Goal: Find contact information: Find contact information

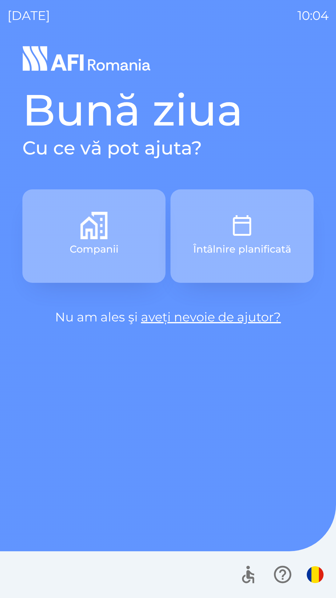
click at [100, 247] on p "Companii" at bounding box center [94, 249] width 49 height 15
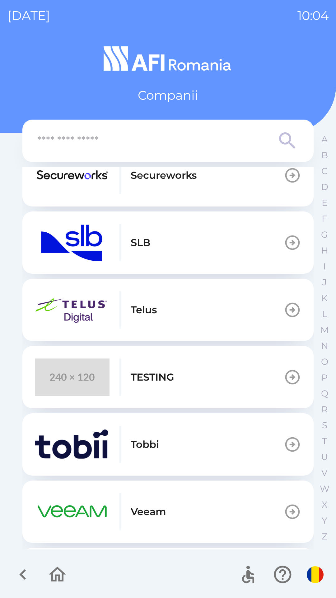
scroll to position [286, 0]
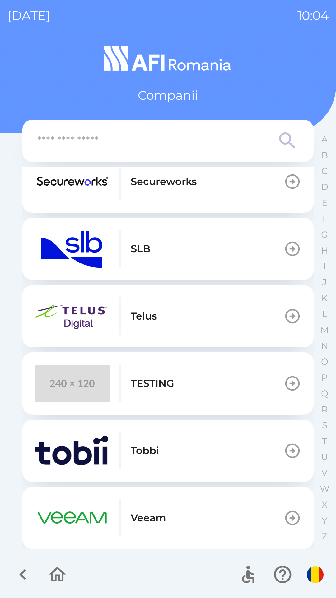
click at [152, 385] on p "TESTING" at bounding box center [153, 383] width 44 height 15
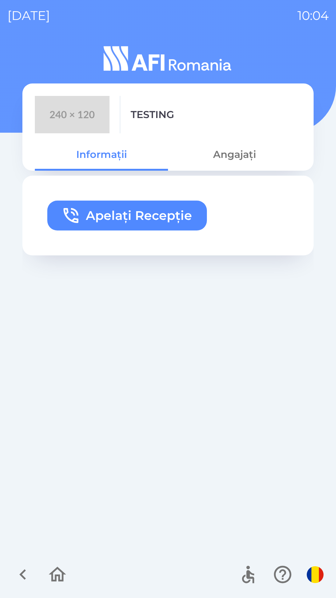
click at [146, 215] on button "Apelați Recepție" at bounding box center [127, 216] width 160 height 30
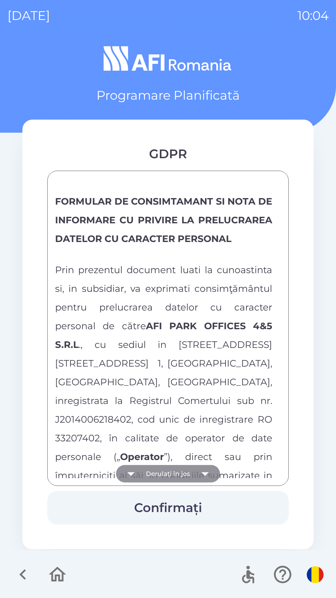
click at [171, 478] on button "Derulați în jos" at bounding box center [168, 473] width 104 height 17
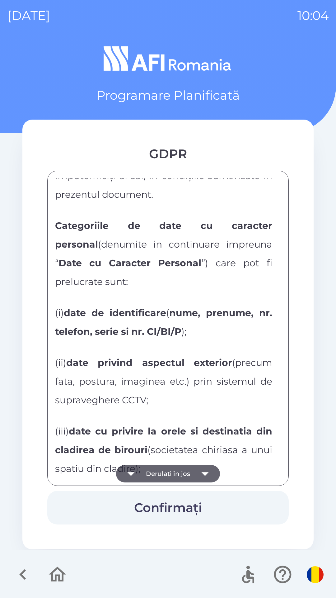
click at [171, 476] on button "Derulați în jos" at bounding box center [168, 473] width 104 height 17
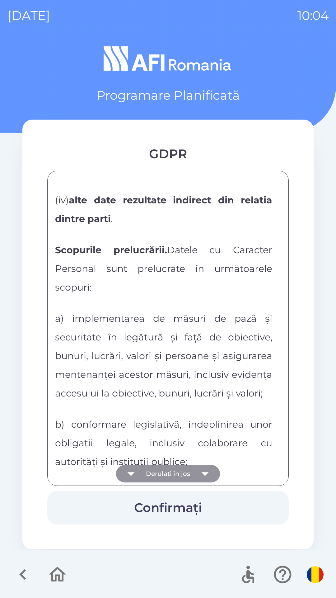
click at [170, 476] on button "Derulați în jos" at bounding box center [168, 473] width 104 height 17
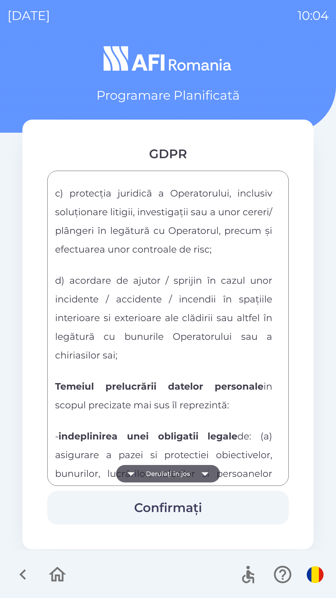
click at [171, 475] on button "Derulați în jos" at bounding box center [168, 473] width 104 height 17
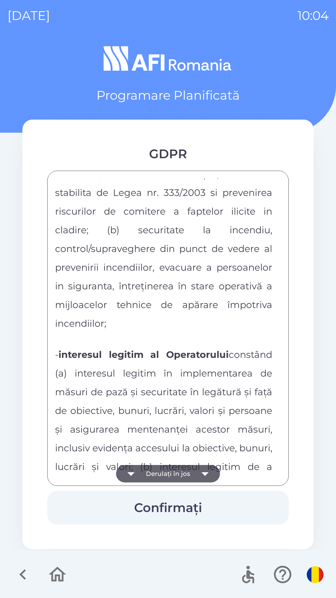
click at [170, 476] on button "Derulați în jos" at bounding box center [168, 473] width 104 height 17
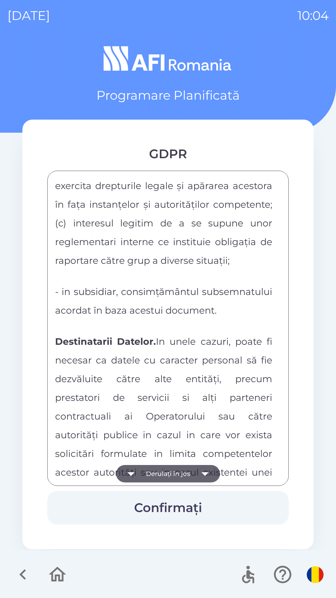
click at [170, 476] on button "Derulați în jos" at bounding box center [168, 473] width 104 height 17
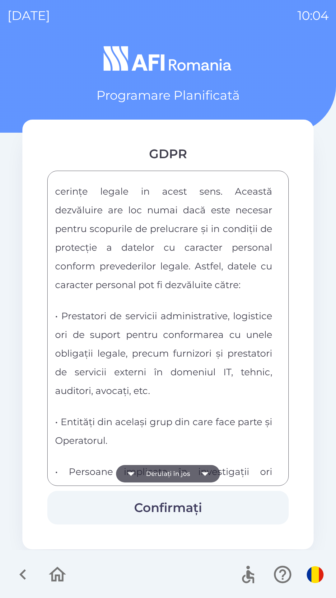
click at [170, 471] on button "Derulați în jos" at bounding box center [168, 473] width 104 height 17
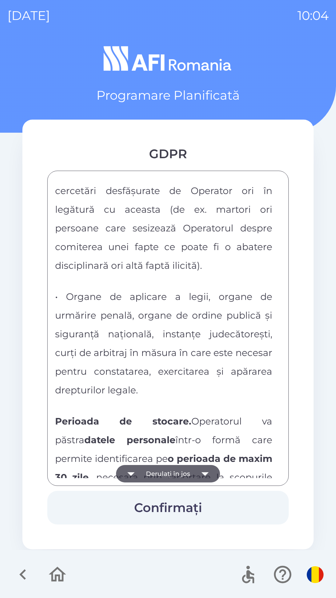
click at [172, 470] on button "Derulați în jos" at bounding box center [168, 473] width 104 height 17
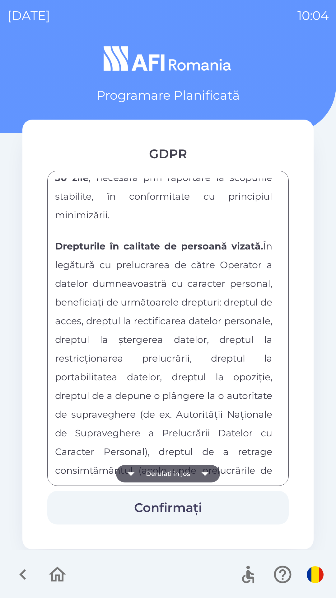
click at [170, 470] on button "Derulați în jos" at bounding box center [168, 473] width 104 height 17
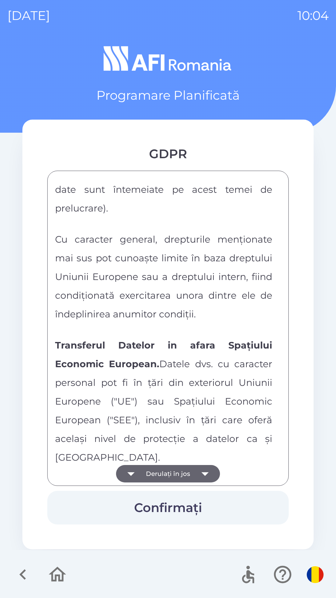
click at [175, 468] on button "Derulați în jos" at bounding box center [168, 473] width 104 height 17
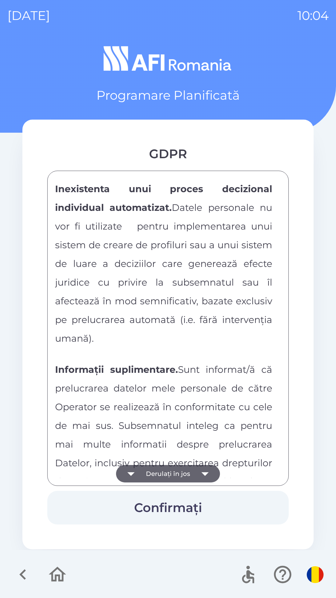
click at [176, 465] on button "Derulați în jos" at bounding box center [168, 473] width 104 height 17
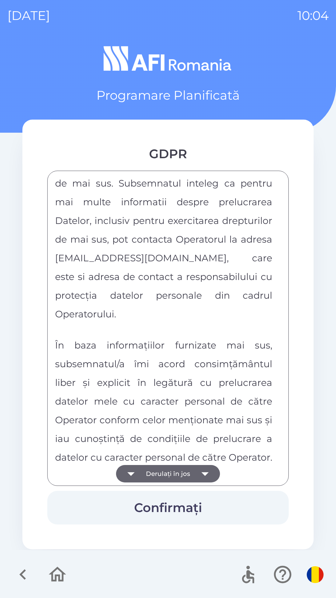
click at [177, 466] on div "FORMULAR DE CONSIMTAMANT SI NOTA DE INFORMARE CU PRIVIRE LA PRELUCRAREA DATELOR…" at bounding box center [168, 328] width 226 height 300
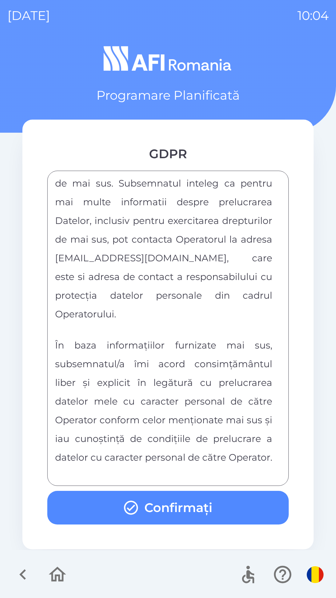
click at [177, 468] on div "FORMULAR DE CONSIMTAMANT SI NOTA DE INFORMARE CU PRIVIRE LA PRELUCRAREA DATELOR…" at bounding box center [168, 328] width 226 height 300
click at [182, 469] on div "FORMULAR DE CONSIMTAMANT SI NOTA DE INFORMARE CU PRIVIRE LA PRELUCRAREA DATELOR…" at bounding box center [168, 328] width 226 height 300
click at [162, 510] on button "Confirmați" at bounding box center [168, 508] width 242 height 34
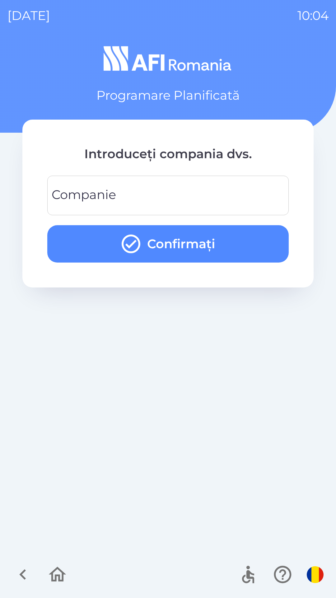
click at [114, 190] on div "Companie Companie" at bounding box center [168, 196] width 242 height 40
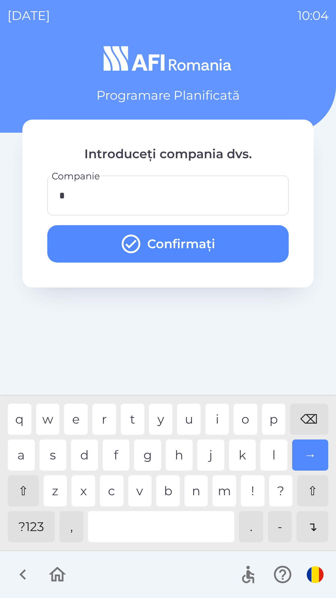
click at [121, 418] on div "q w e r t y u i o p ⌫" at bounding box center [168, 419] width 321 height 31
type input "***"
click at [139, 412] on div "t" at bounding box center [133, 419] width 24 height 31
click at [143, 242] on button "Confirmați" at bounding box center [168, 243] width 242 height 37
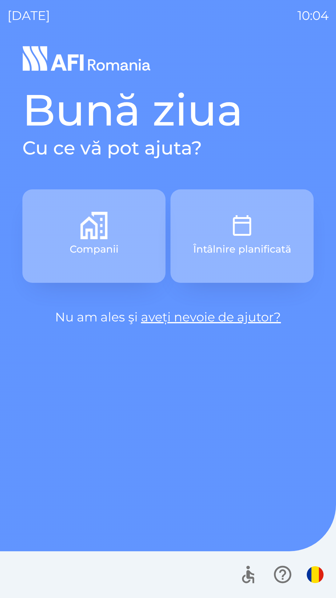
click at [128, 240] on button "Companii" at bounding box center [93, 235] width 143 height 93
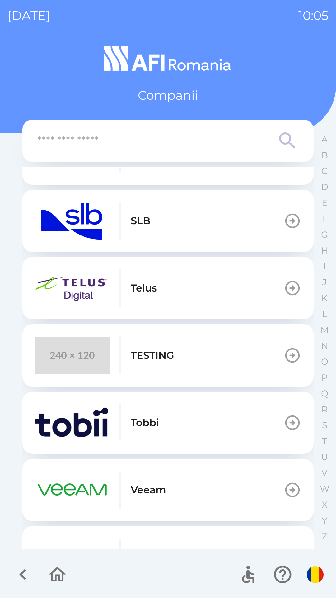
scroll to position [315, 0]
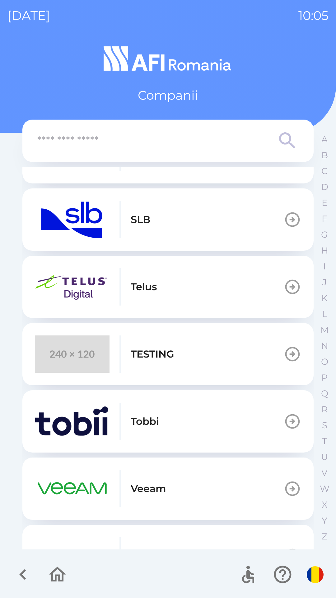
click at [156, 361] on p "TESTING" at bounding box center [153, 354] width 44 height 15
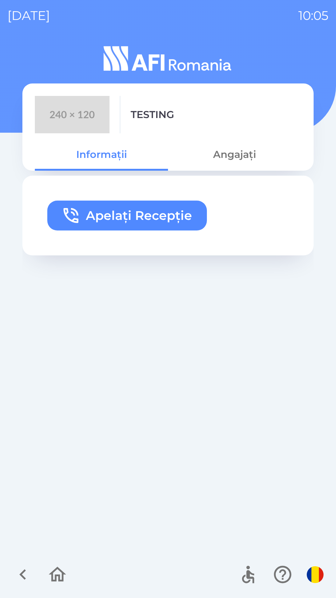
click at [159, 205] on button "Apelați Recepție" at bounding box center [127, 216] width 160 height 30
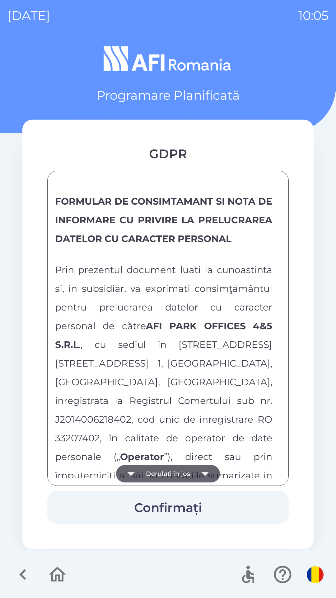
click at [162, 465] on button "Derulați în jos" at bounding box center [168, 473] width 104 height 17
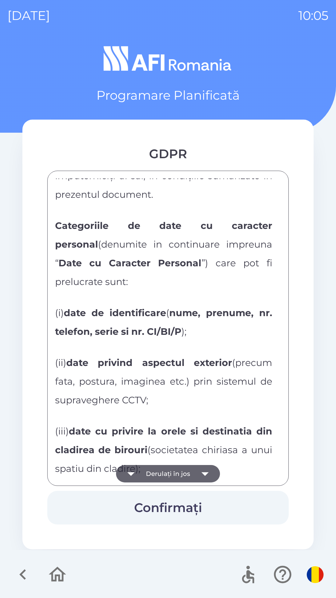
click at [163, 470] on button "Derulați în jos" at bounding box center [168, 473] width 104 height 17
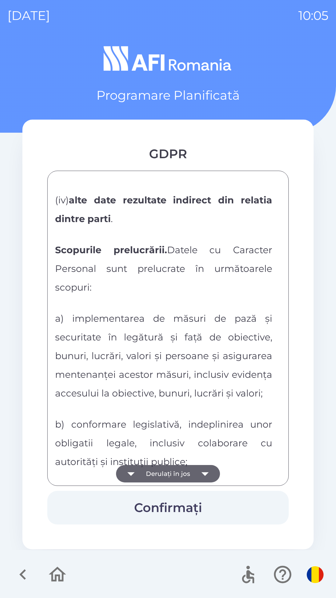
click at [162, 472] on button "Derulați în jos" at bounding box center [168, 473] width 104 height 17
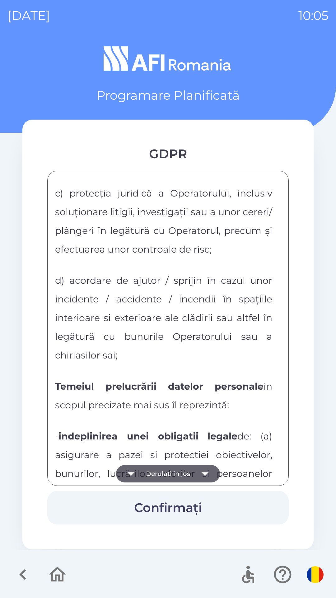
click at [159, 476] on button "Derulați în jos" at bounding box center [168, 473] width 104 height 17
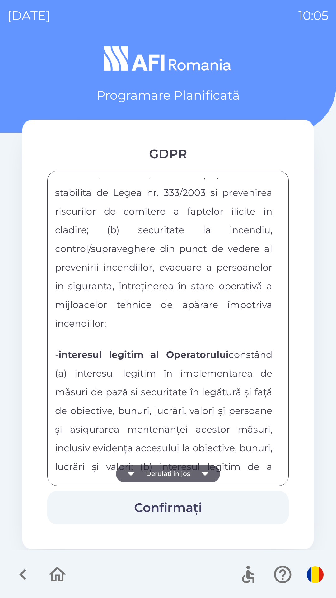
click at [162, 477] on button "Derulați în jos" at bounding box center [168, 473] width 104 height 17
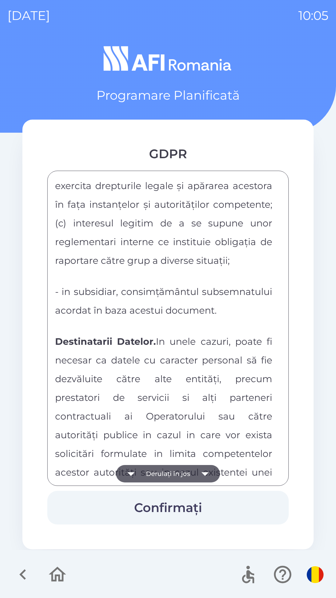
click at [158, 477] on button "Derulați în jos" at bounding box center [168, 473] width 104 height 17
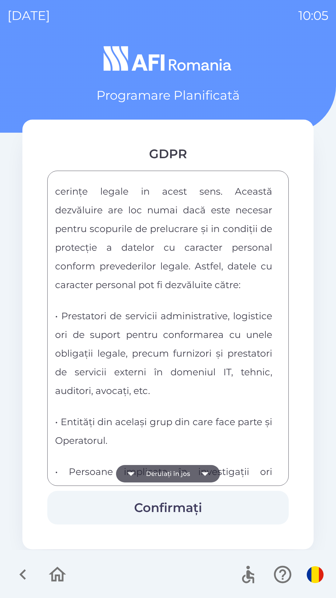
click at [159, 477] on button "Derulați în jos" at bounding box center [168, 473] width 104 height 17
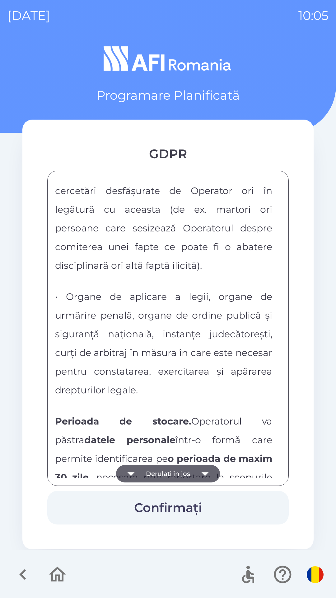
click at [157, 477] on button "Derulați în jos" at bounding box center [168, 473] width 104 height 17
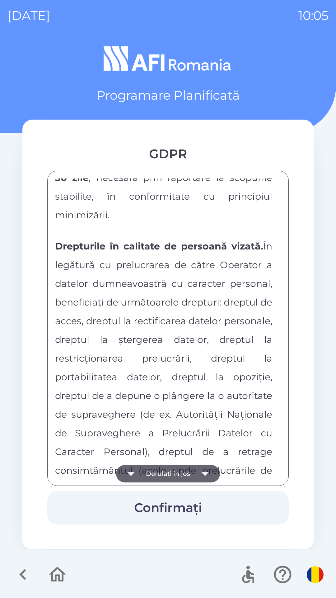
click at [157, 478] on button "Derulați în jos" at bounding box center [168, 473] width 104 height 17
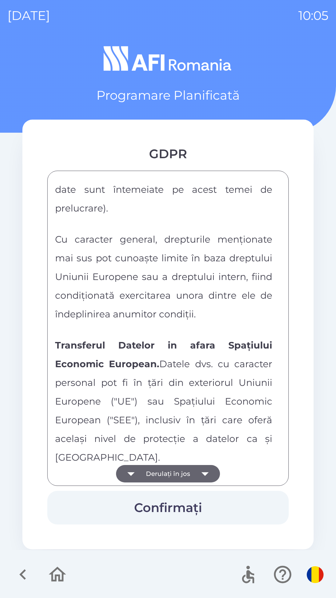
click at [152, 481] on button "Derulați în jos" at bounding box center [168, 473] width 104 height 17
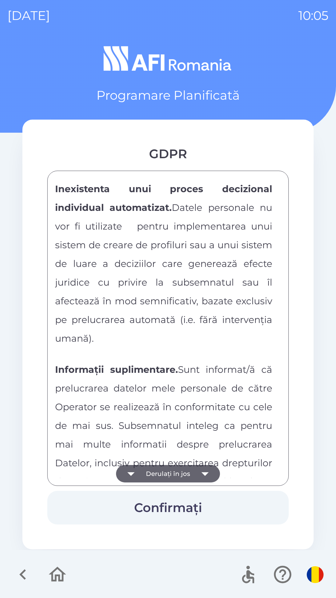
click at [151, 475] on button "Derulați în jos" at bounding box center [168, 473] width 104 height 17
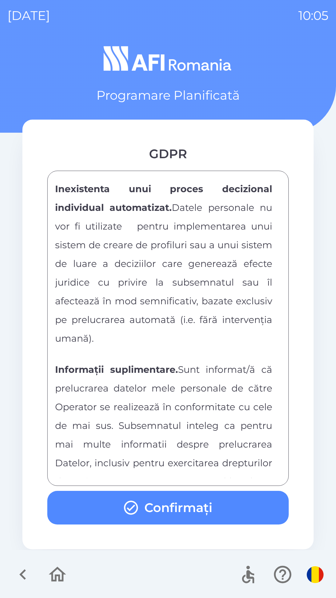
scroll to position [3275, 0]
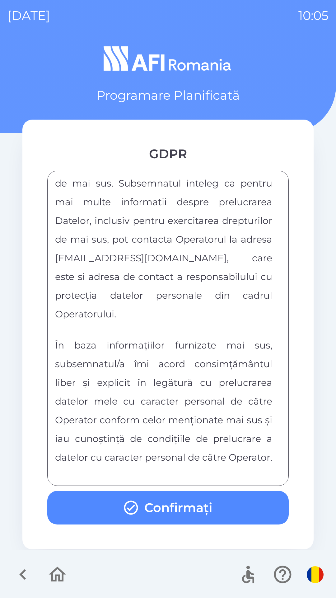
click at [155, 470] on div "FORMULAR DE CONSIMTAMANT SI NOTA DE INFORMARE CU PRIVIRE LA PRELUCRAREA DATELOR…" at bounding box center [168, 328] width 226 height 300
click at [156, 470] on div "FORMULAR DE CONSIMTAMANT SI NOTA DE INFORMARE CU PRIVIRE LA PRELUCRAREA DATELOR…" at bounding box center [168, 328] width 226 height 300
click at [151, 471] on div "FORMULAR DE CONSIMTAMANT SI NOTA DE INFORMARE CU PRIVIRE LA PRELUCRAREA DATELOR…" at bounding box center [168, 328] width 226 height 300
click at [137, 508] on icon "button" at bounding box center [131, 508] width 14 height 14
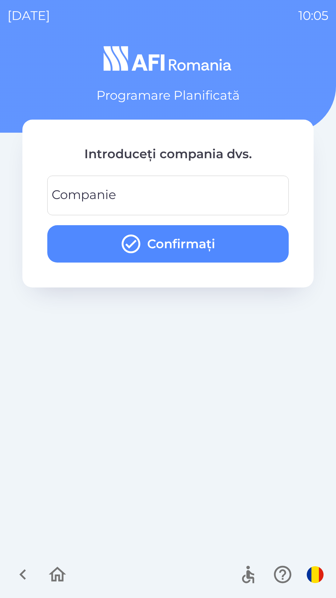
click at [147, 201] on input "Companie" at bounding box center [168, 195] width 227 height 25
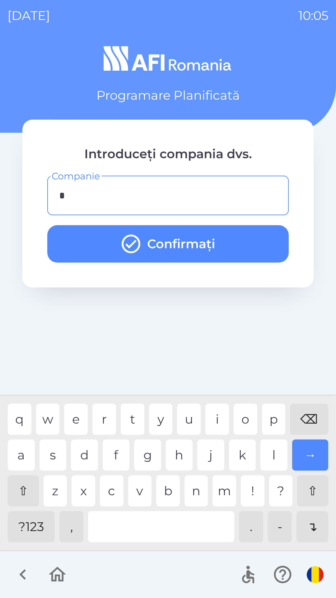
click at [105, 420] on div "r" at bounding box center [104, 419] width 24 height 31
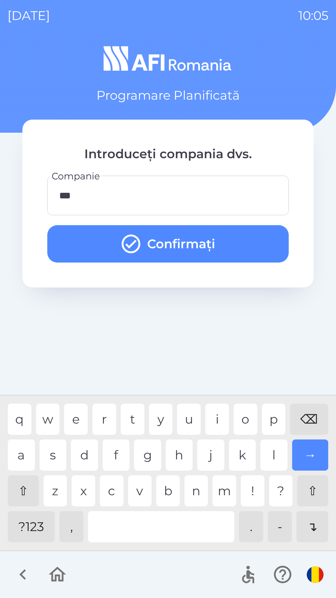
type input "****"
click at [184, 414] on div "u" at bounding box center [189, 419] width 24 height 31
click at [168, 242] on button "Confirmați" at bounding box center [168, 243] width 242 height 37
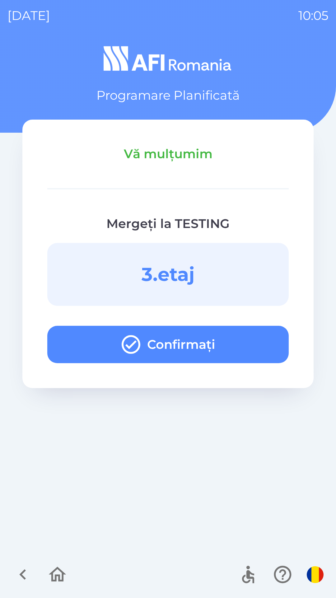
click at [155, 343] on button "Confirmați" at bounding box center [168, 344] width 242 height 37
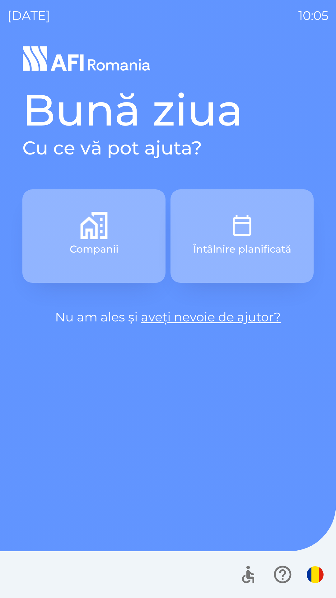
click at [127, 262] on button "Companii" at bounding box center [93, 235] width 143 height 93
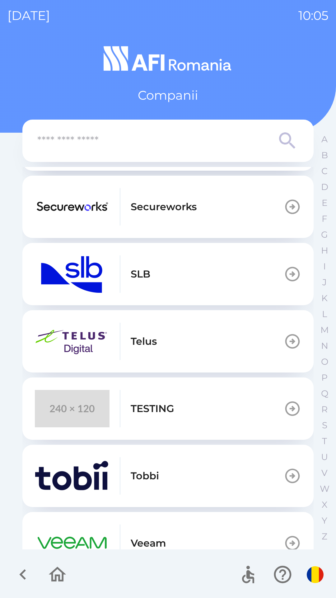
scroll to position [352, 0]
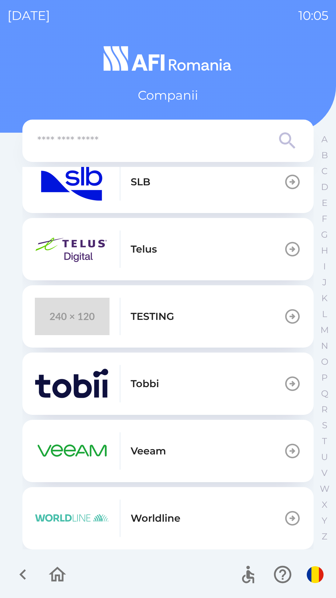
click at [143, 316] on p "TESTING" at bounding box center [153, 316] width 44 height 15
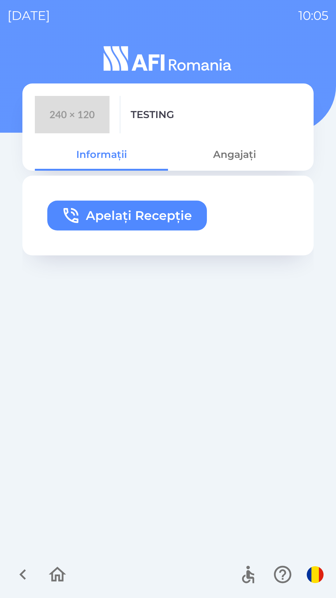
click at [138, 207] on button "Apelați Recepție" at bounding box center [127, 216] width 160 height 30
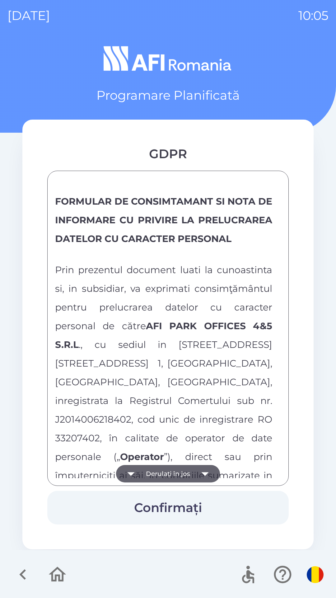
click at [177, 468] on button "Derulați în jos" at bounding box center [168, 473] width 104 height 17
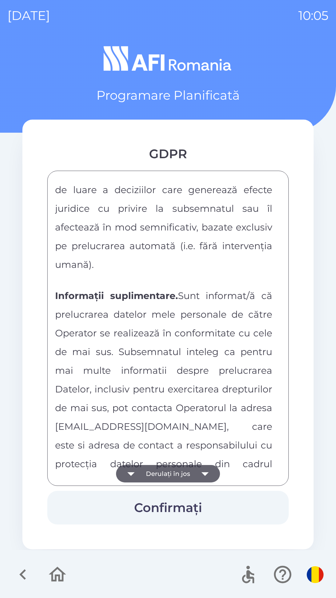
scroll to position [3275, 0]
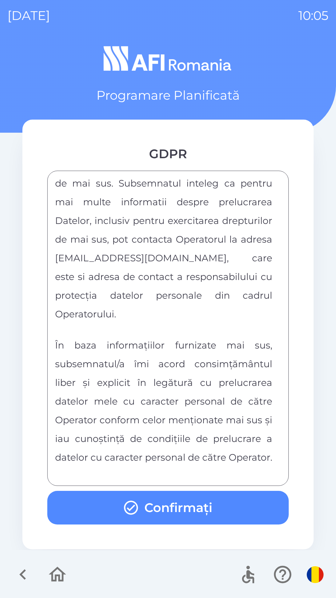
click at [152, 493] on button "Confirmați" at bounding box center [168, 508] width 242 height 34
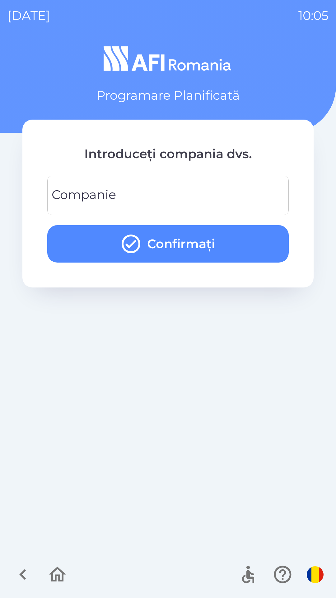
click at [151, 195] on input "Companie" at bounding box center [168, 195] width 227 height 25
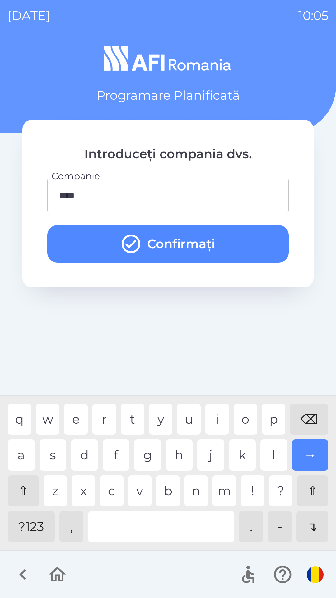
type input "*****"
click at [226, 420] on div "i" at bounding box center [217, 419] width 24 height 31
click at [156, 249] on button "Confirmați" at bounding box center [168, 243] width 242 height 37
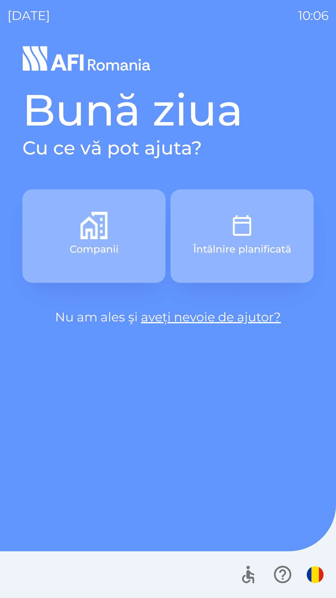
click at [120, 259] on button "Companii" at bounding box center [93, 235] width 143 height 93
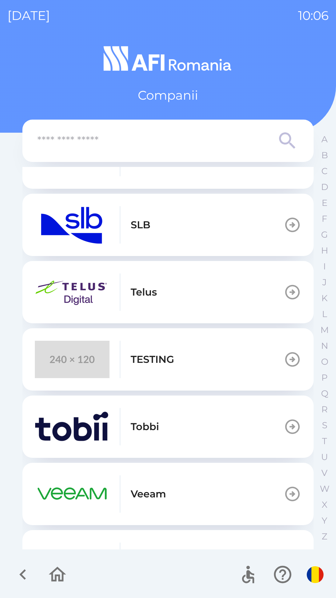
scroll to position [352, 0]
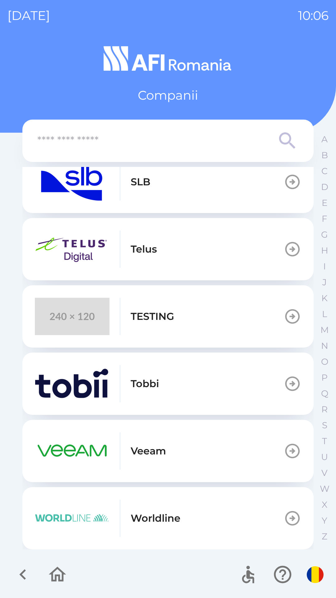
click at [68, 324] on img "button" at bounding box center [72, 316] width 75 height 37
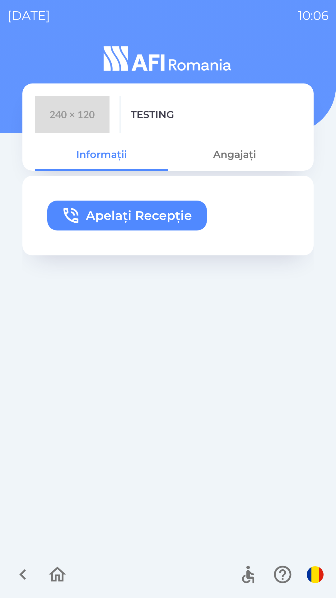
click at [86, 209] on button "Apelați Recepție" at bounding box center [127, 216] width 160 height 30
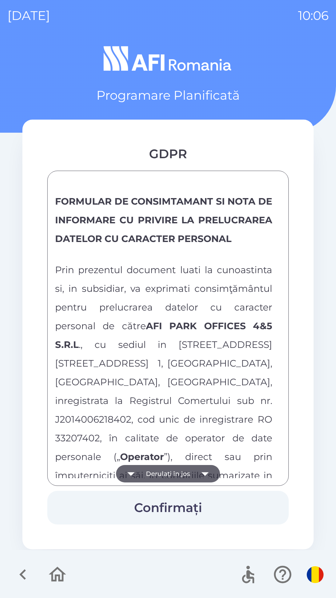
click at [161, 470] on button "Derulați în jos" at bounding box center [168, 473] width 104 height 17
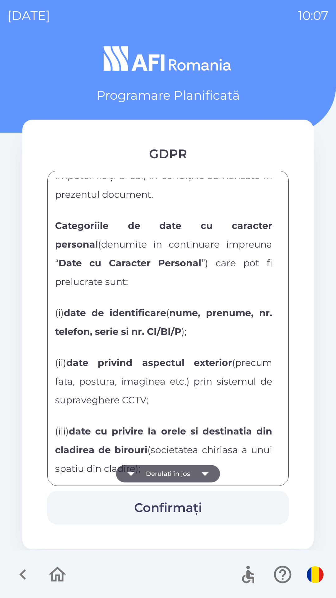
click at [163, 472] on button "Derulați în jos" at bounding box center [168, 473] width 104 height 17
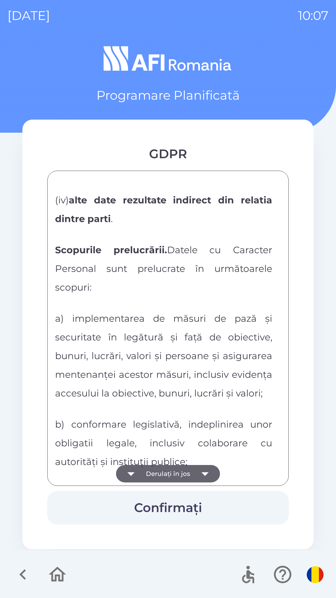
click at [169, 469] on button "Derulați în jos" at bounding box center [168, 473] width 104 height 17
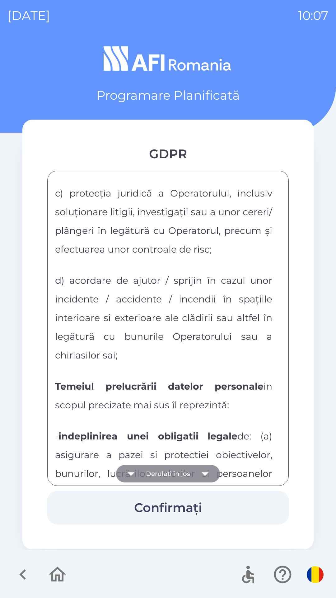
click at [165, 469] on button "Derulați în jos" at bounding box center [168, 473] width 104 height 17
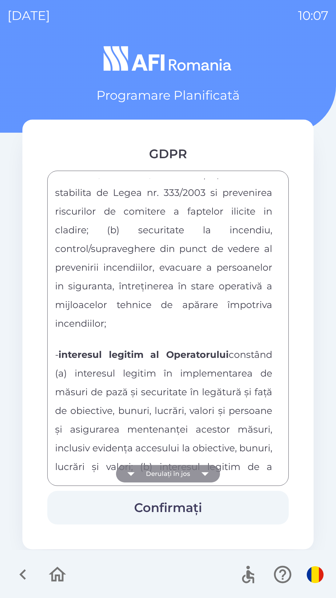
click at [164, 470] on button "Derulați în jos" at bounding box center [168, 473] width 104 height 17
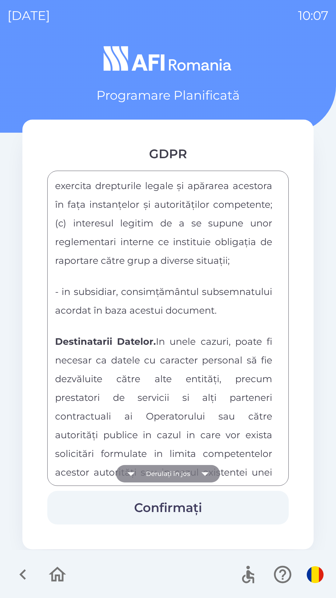
click at [164, 472] on button "Derulați în jos" at bounding box center [168, 473] width 104 height 17
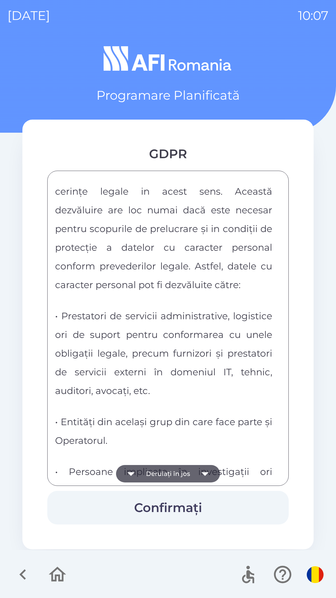
click at [165, 477] on button "Derulați în jos" at bounding box center [168, 473] width 104 height 17
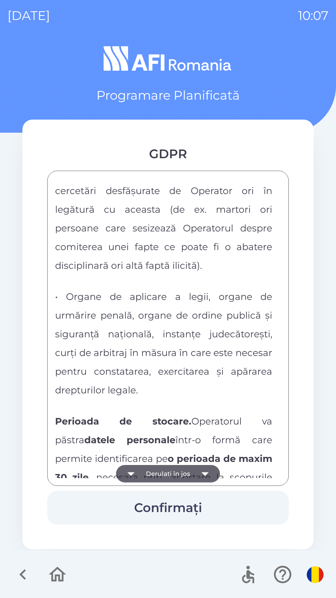
click at [165, 478] on button "Derulați în jos" at bounding box center [168, 473] width 104 height 17
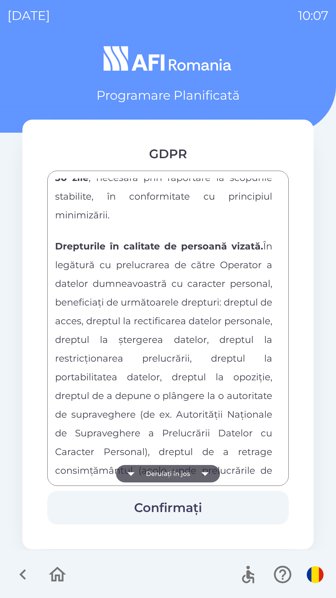
click at [165, 478] on button "Derulați în jos" at bounding box center [168, 473] width 104 height 17
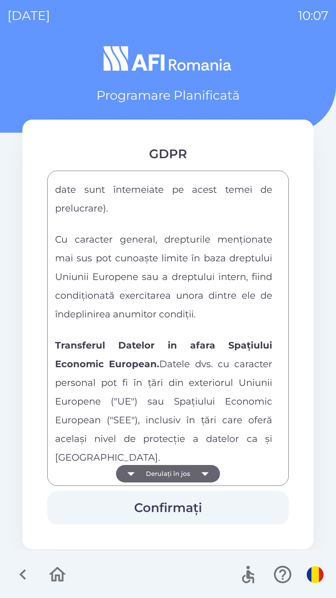
click at [165, 476] on button "Derulați în jos" at bounding box center [168, 473] width 104 height 17
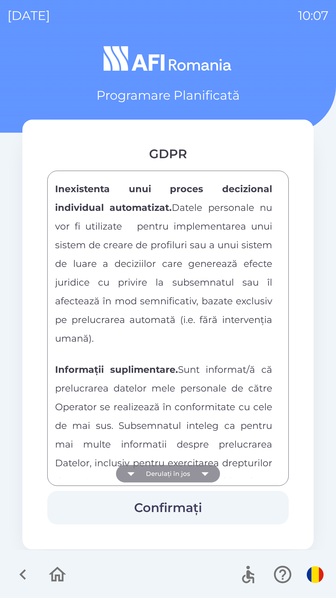
click at [164, 477] on button "Derulați în jos" at bounding box center [168, 473] width 104 height 17
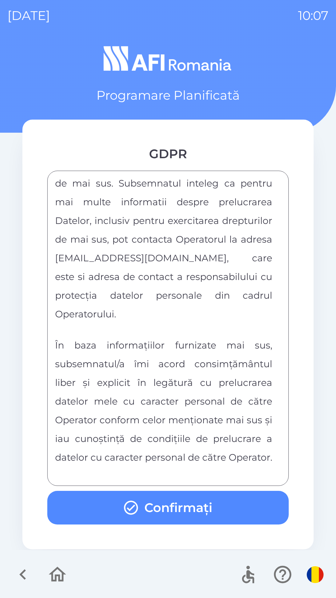
click at [168, 475] on div "FORMULAR DE CONSIMTAMANT SI NOTA DE INFORMARE CU PRIVIRE LA PRELUCRAREA DATELOR…" at bounding box center [168, 328] width 226 height 300
click at [162, 502] on button "Confirmați" at bounding box center [168, 508] width 242 height 34
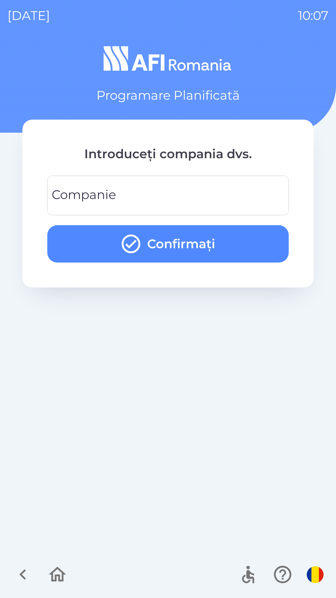
click at [194, 198] on input "Companie" at bounding box center [168, 195] width 227 height 25
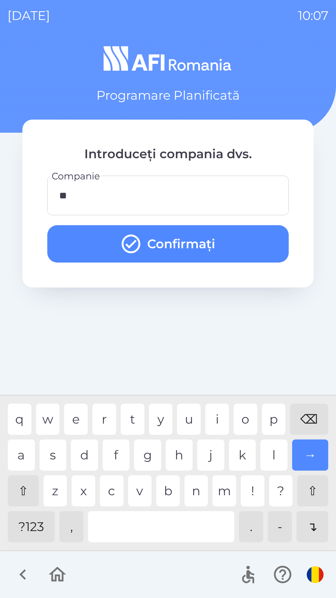
type input "***"
click at [170, 242] on button "Confirmați" at bounding box center [168, 243] width 242 height 37
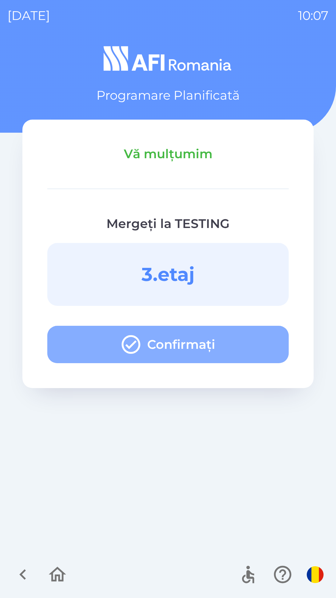
click at [125, 341] on icon "button" at bounding box center [131, 344] width 22 height 22
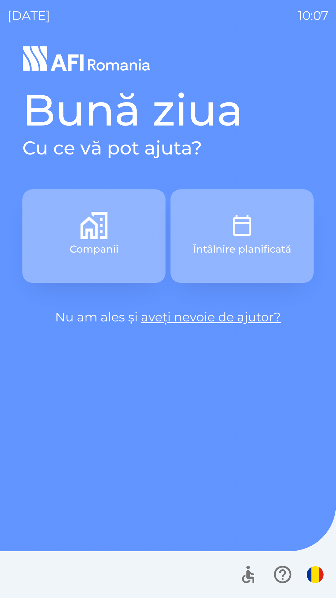
click at [125, 241] on button "Companii" at bounding box center [93, 235] width 143 height 93
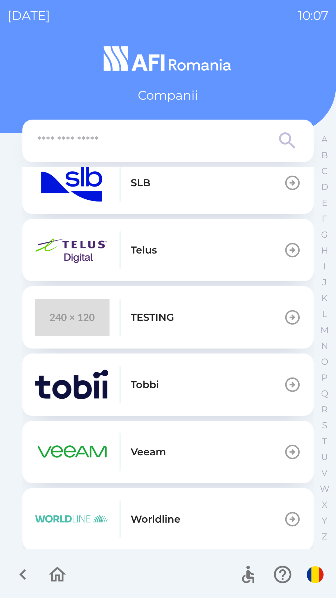
scroll to position [352, 0]
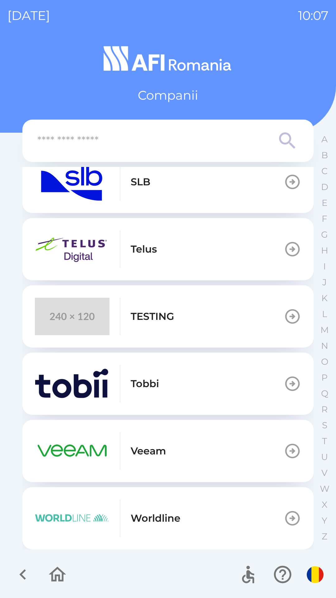
click at [222, 318] on button "TESTING" at bounding box center [167, 316] width 291 height 62
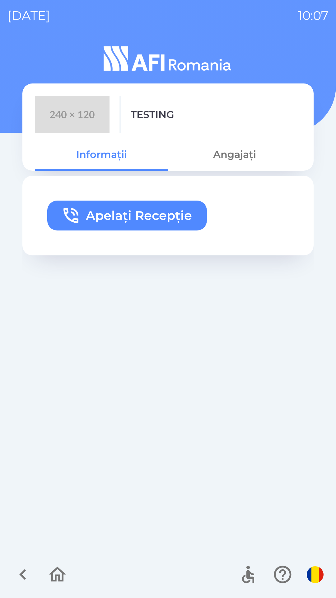
click at [182, 221] on button "Apelați Recepție" at bounding box center [127, 216] width 160 height 30
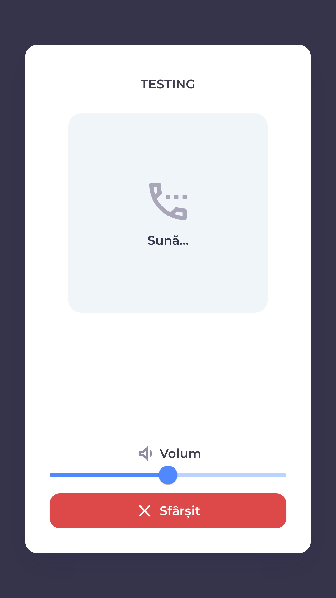
type input "**"
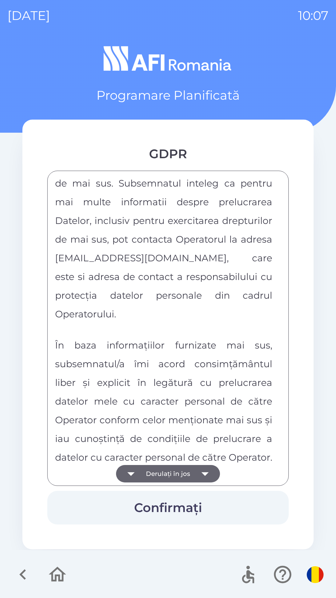
scroll to position [3275, 0]
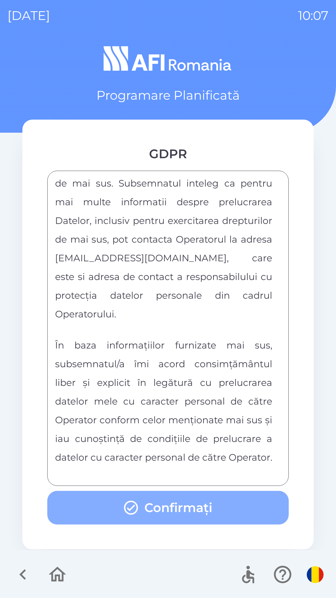
click at [158, 508] on button "Confirmați" at bounding box center [168, 508] width 242 height 34
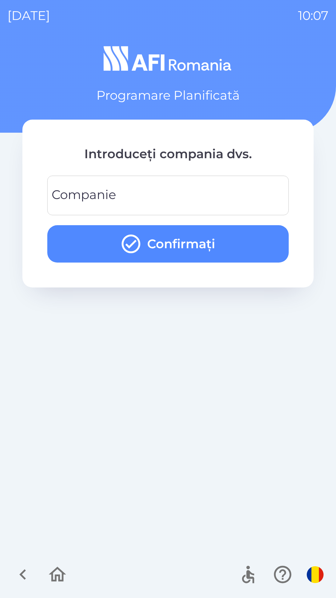
click at [190, 188] on input "Companie" at bounding box center [168, 195] width 227 height 25
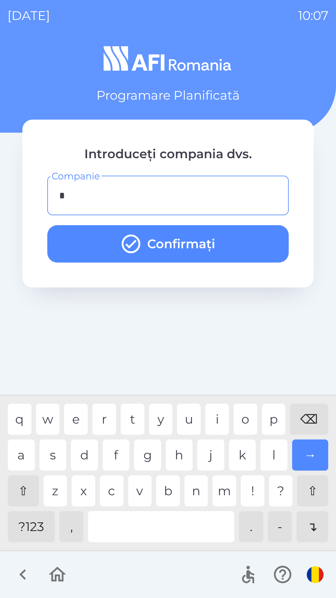
click at [194, 418] on div "u" at bounding box center [189, 419] width 24 height 31
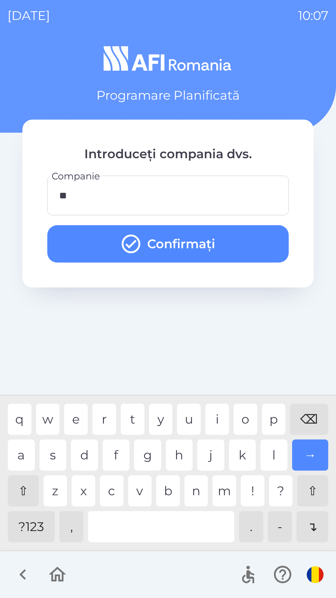
click at [213, 420] on div "i" at bounding box center [217, 419] width 24 height 31
click at [245, 414] on div "o" at bounding box center [246, 419] width 24 height 31
type input "****"
click at [215, 241] on button "Confirmați" at bounding box center [168, 243] width 242 height 37
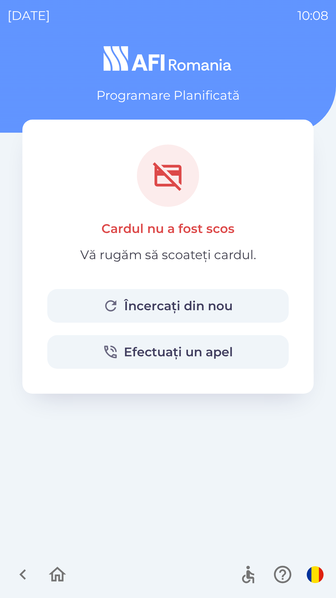
click at [188, 304] on button "Încercați din nou" at bounding box center [168, 306] width 242 height 34
click at [151, 305] on button "Încercați din nou" at bounding box center [168, 306] width 242 height 34
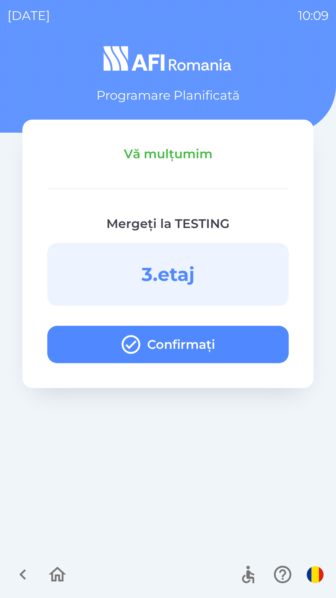
click at [139, 338] on icon "button" at bounding box center [131, 344] width 22 height 22
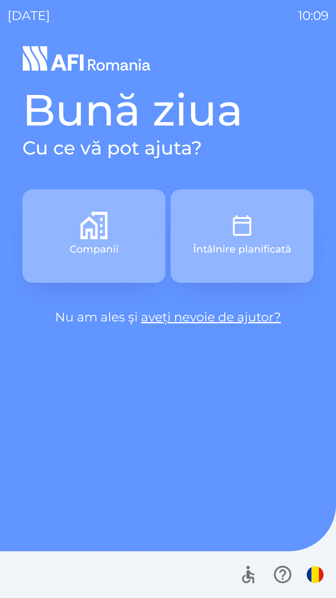
click at [88, 257] on button "Companii" at bounding box center [93, 235] width 143 height 93
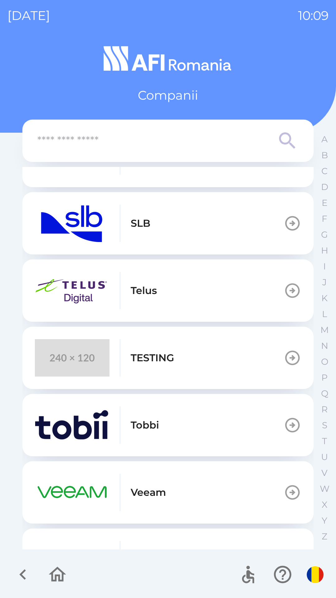
scroll to position [352, 0]
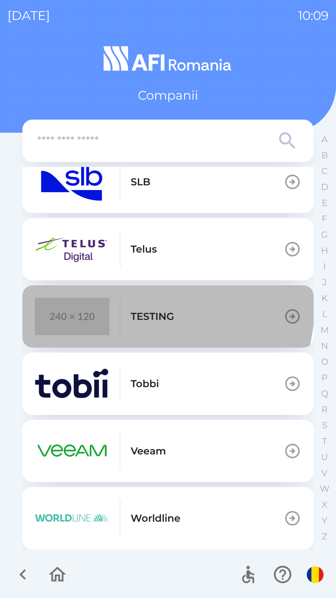
click at [82, 295] on button "TESTING" at bounding box center [167, 316] width 291 height 62
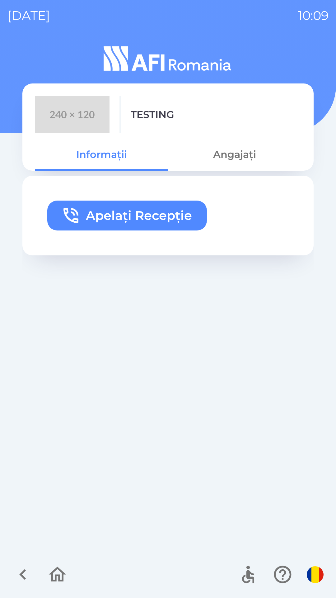
click at [83, 202] on button "Apelați Recepție" at bounding box center [127, 216] width 160 height 30
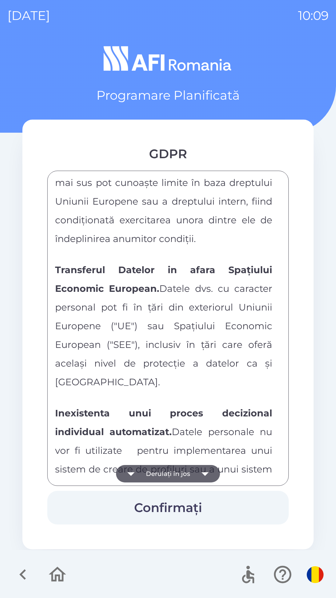
click at [196, 330] on span "Transferul Datelor in afara Spațiului Economic European. Datele dvs. cu caracte…" at bounding box center [163, 326] width 217 height 124
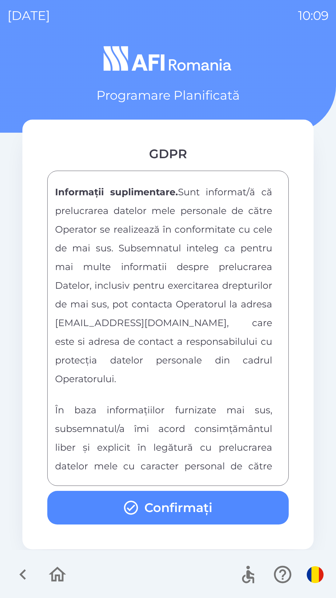
scroll to position [3275, 0]
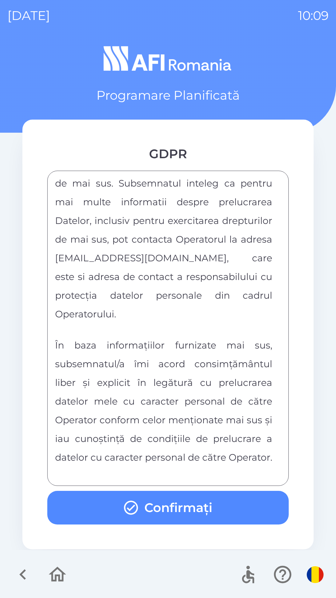
click at [159, 509] on button "Confirmați" at bounding box center [168, 508] width 242 height 34
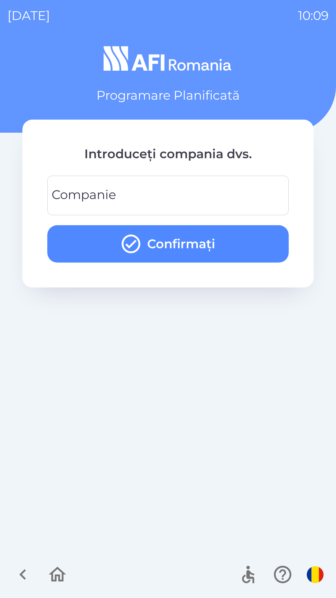
click at [107, 192] on div "Companie Companie" at bounding box center [168, 196] width 242 height 40
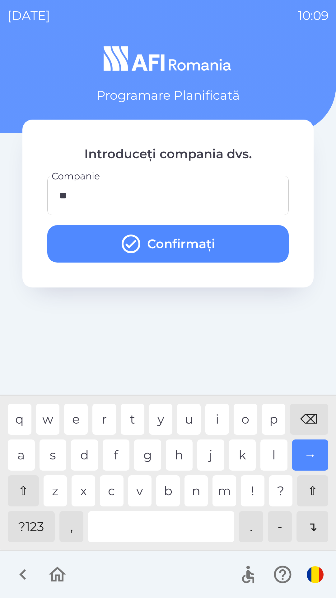
type input "***"
click at [80, 450] on div "d" at bounding box center [84, 454] width 27 height 31
click at [162, 242] on button "Confirmați" at bounding box center [168, 243] width 242 height 37
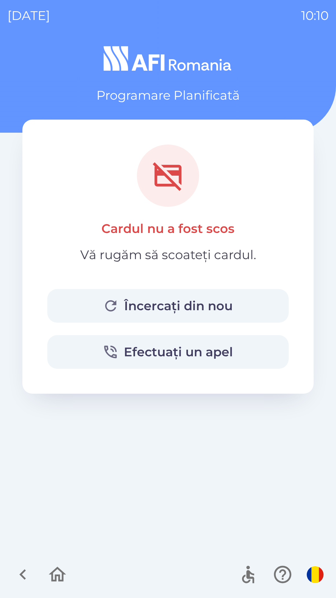
click at [164, 303] on button "Încercați din nou" at bounding box center [168, 306] width 242 height 34
click at [165, 305] on button "Încercați din nou" at bounding box center [168, 306] width 242 height 34
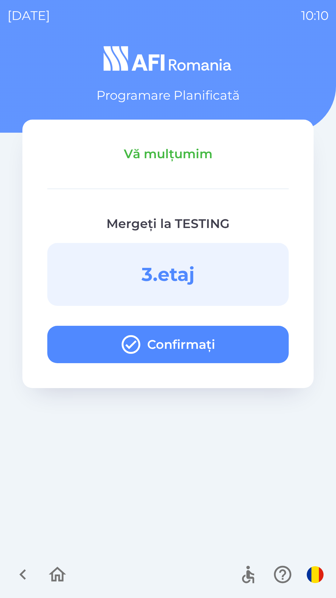
click at [169, 341] on button "Confirmați" at bounding box center [168, 344] width 242 height 37
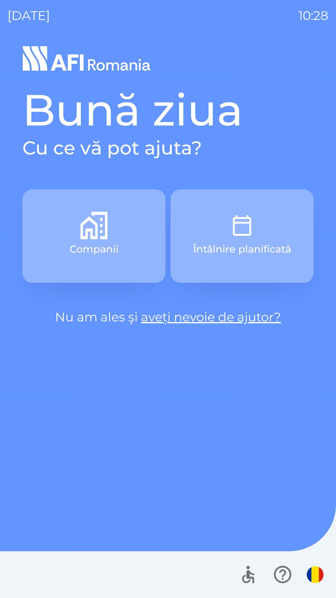
click at [94, 245] on p "Companii" at bounding box center [94, 249] width 49 height 15
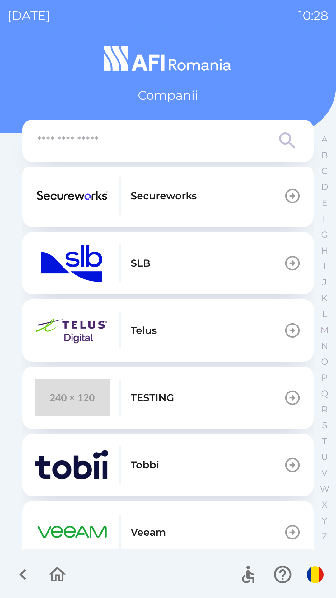
scroll to position [272, 0]
click at [86, 399] on img "button" at bounding box center [72, 396] width 75 height 37
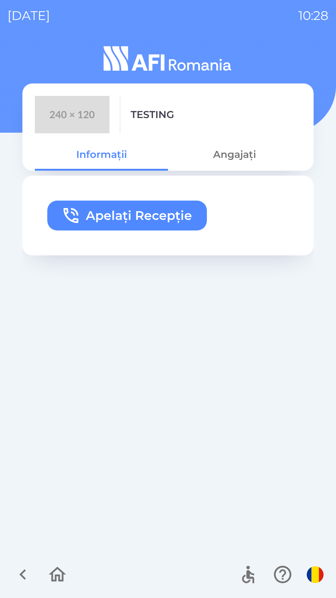
click at [144, 215] on button "Apelați Recepție" at bounding box center [127, 216] width 160 height 30
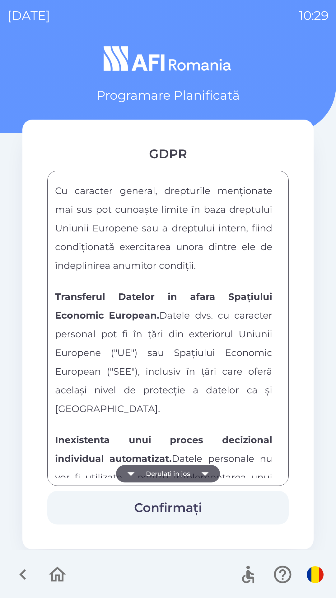
scroll to position [3275, 0]
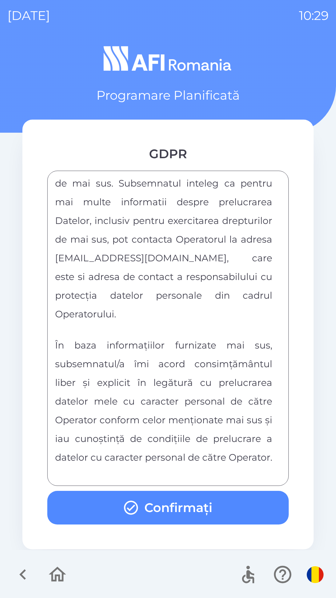
click at [156, 514] on button "Confirmați" at bounding box center [168, 508] width 242 height 34
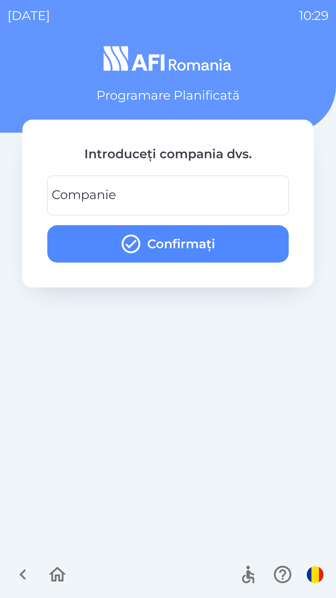
click at [147, 190] on input "Companie" at bounding box center [168, 195] width 227 height 25
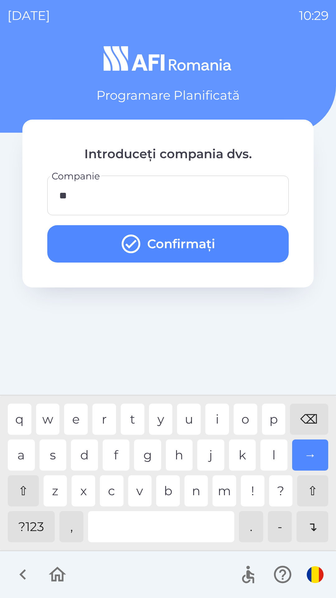
type input "***"
click at [170, 243] on button "Confirmați" at bounding box center [168, 243] width 242 height 37
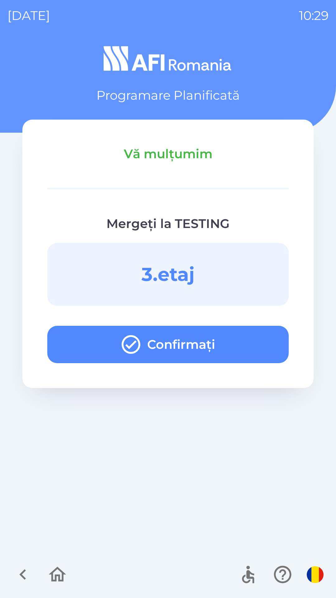
click at [162, 348] on button "Confirmați" at bounding box center [168, 344] width 242 height 37
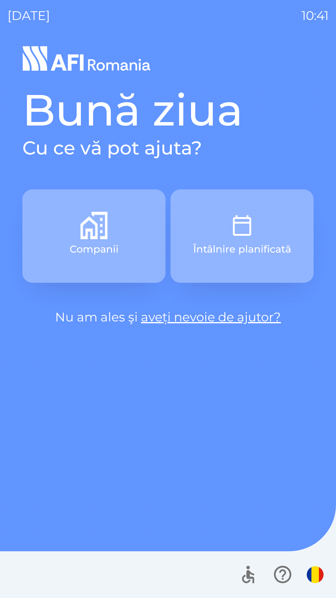
click at [239, 239] on img "button" at bounding box center [242, 225] width 27 height 27
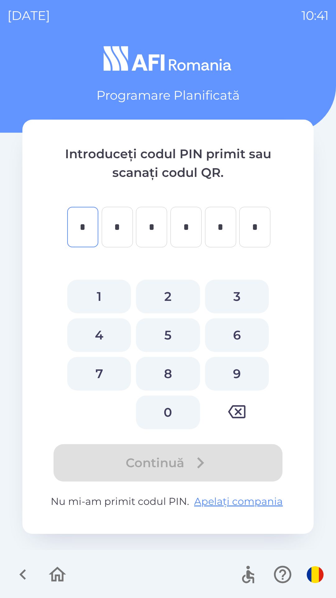
type input "*"
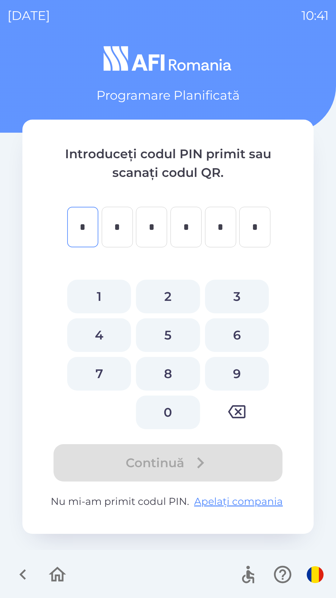
type input "*"
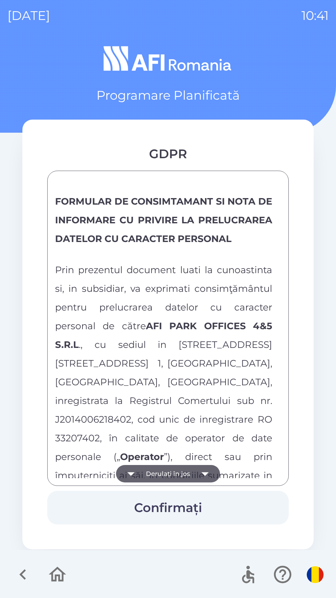
click at [180, 469] on button "Derulați în jos" at bounding box center [168, 473] width 104 height 17
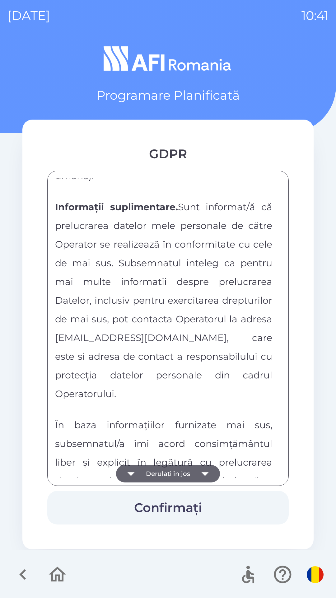
scroll to position [3275, 0]
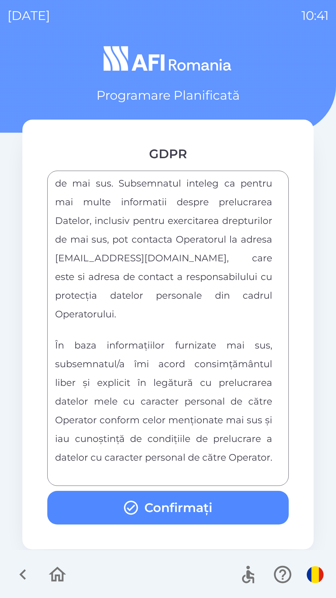
click at [158, 502] on button "Confirmați" at bounding box center [168, 508] width 242 height 34
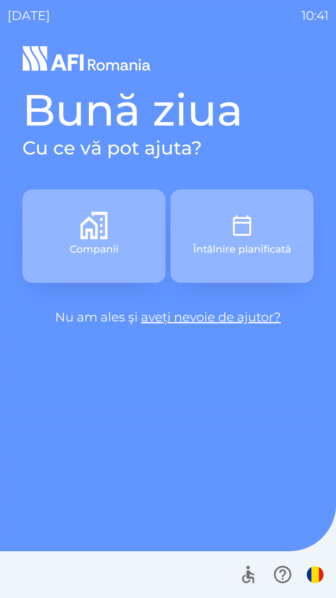
click at [155, 341] on div "Bună ziua Cu ce vă pot ajuta? Companii Întâlnire planificată Nu am ales şi aveț…" at bounding box center [167, 321] width 321 height 554
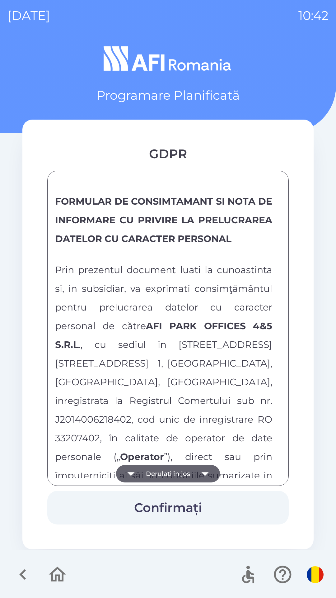
click at [151, 482] on button "Derulați în jos" at bounding box center [168, 473] width 104 height 17
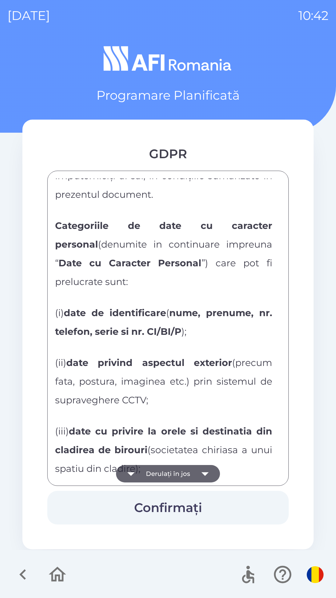
click at [148, 481] on button "Derulați în jos" at bounding box center [168, 473] width 104 height 17
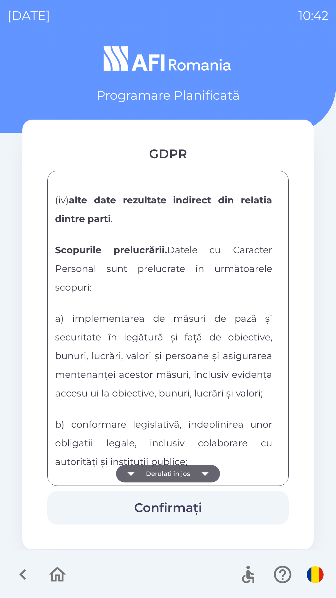
click at [143, 468] on button "Derulați în jos" at bounding box center [168, 473] width 104 height 17
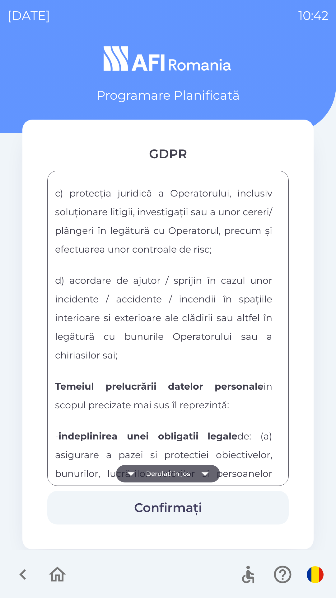
click at [140, 465] on button "Derulați în jos" at bounding box center [168, 473] width 104 height 17
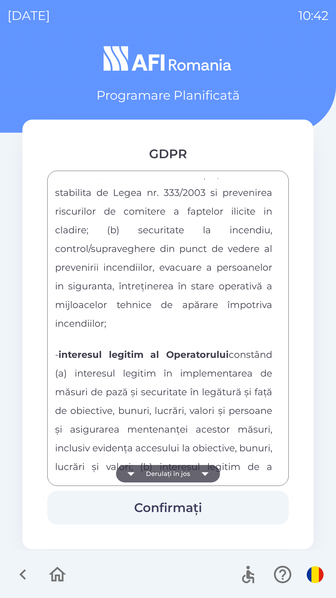
click at [138, 467] on icon "button" at bounding box center [130, 473] width 17 height 17
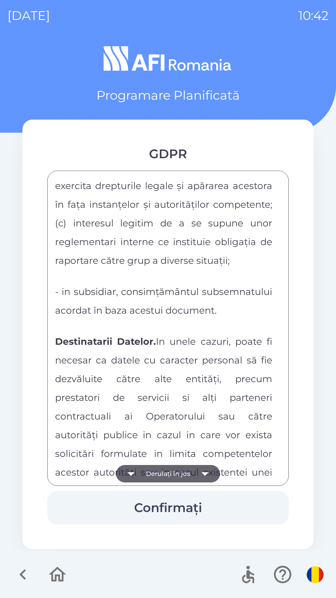
click at [137, 470] on icon "button" at bounding box center [130, 473] width 17 height 17
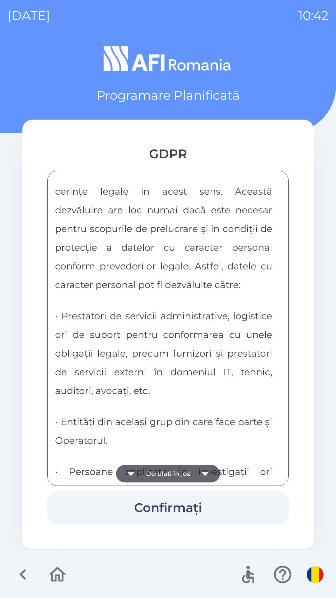
click at [134, 470] on icon "button" at bounding box center [130, 473] width 17 height 17
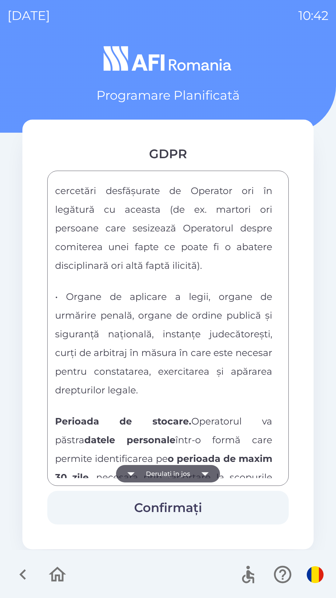
click at [138, 470] on icon "button" at bounding box center [130, 473] width 17 height 17
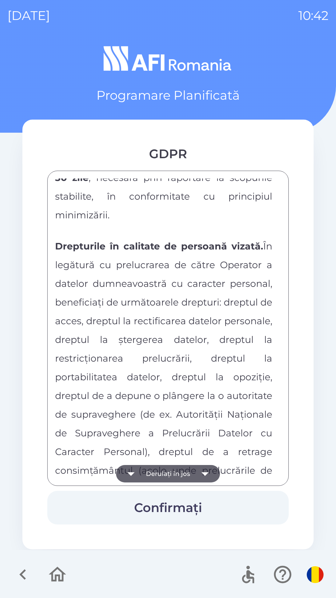
click at [140, 476] on icon "button" at bounding box center [130, 473] width 17 height 17
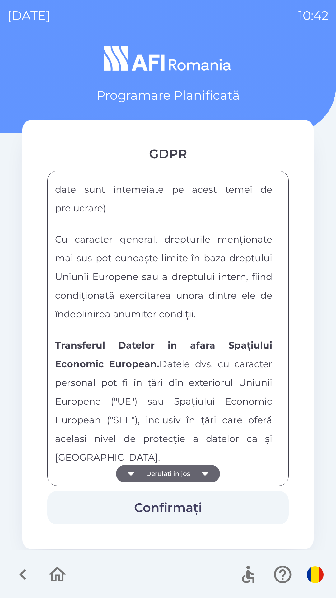
click at [143, 477] on button "Derulați în jos" at bounding box center [168, 473] width 104 height 17
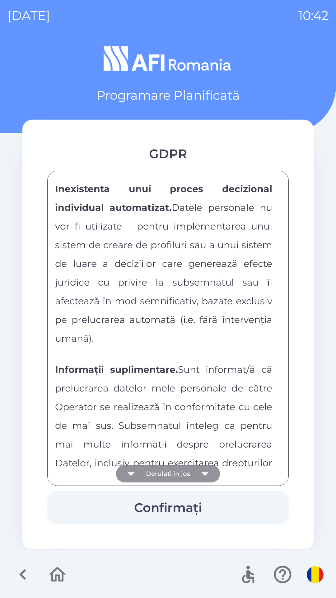
click at [139, 475] on icon "button" at bounding box center [130, 473] width 17 height 17
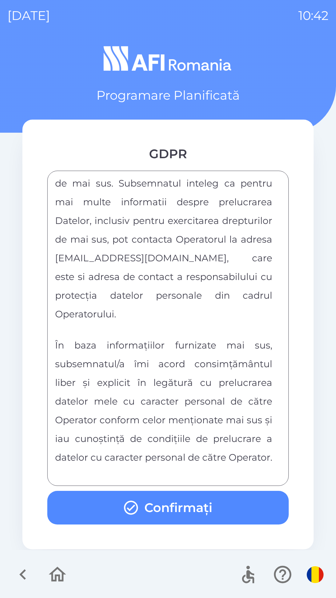
click at [138, 475] on div "FORMULAR DE CONSIMTAMANT SI NOTA DE INFORMARE CU PRIVIRE LA PRELUCRAREA DATELOR…" at bounding box center [168, 328] width 226 height 300
click at [144, 510] on button "Confirmați" at bounding box center [168, 508] width 242 height 34
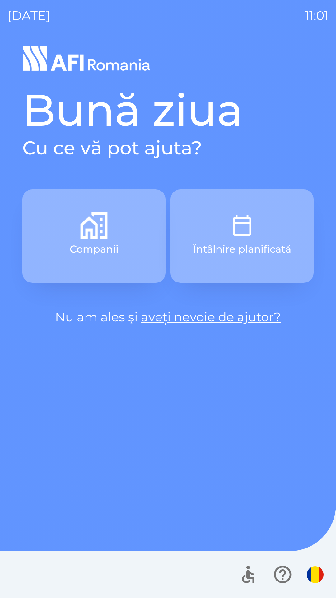
click at [107, 241] on button "Companii" at bounding box center [93, 235] width 143 height 93
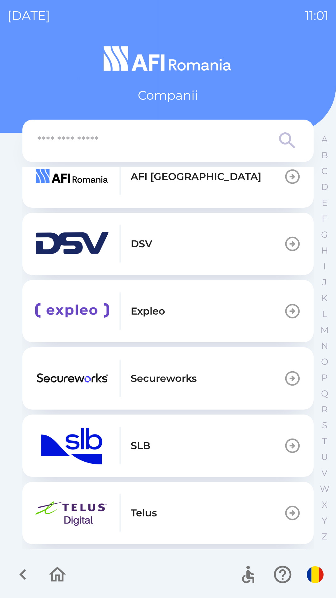
scroll to position [352, 0]
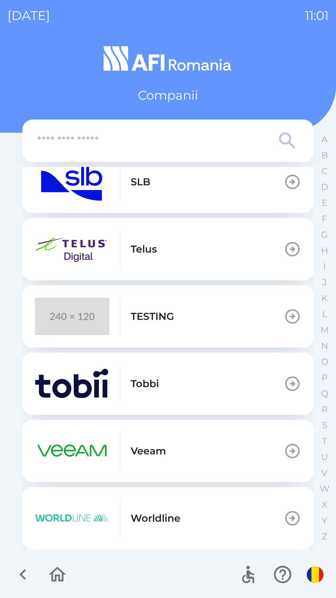
click at [162, 324] on p "TESTING" at bounding box center [153, 316] width 44 height 15
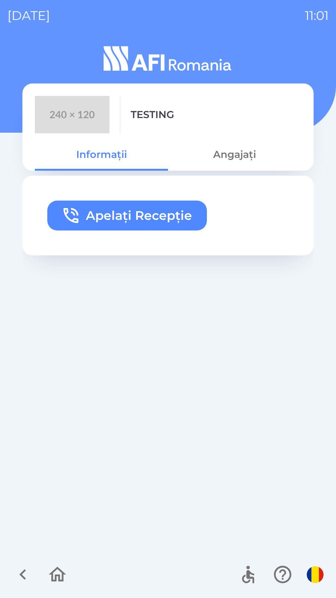
click at [149, 209] on button "Apelați Recepție" at bounding box center [127, 216] width 160 height 30
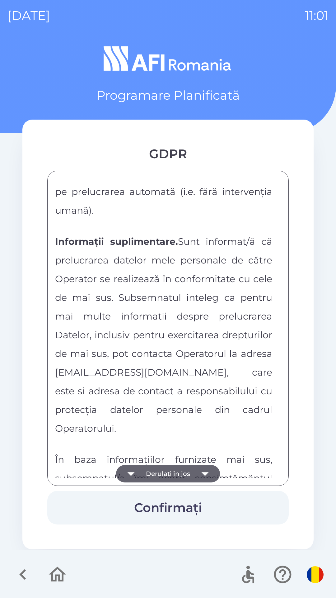
scroll to position [3275, 0]
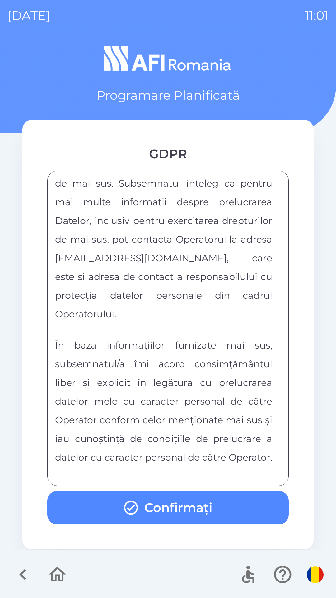
click at [176, 503] on button "Confirmați" at bounding box center [168, 508] width 242 height 34
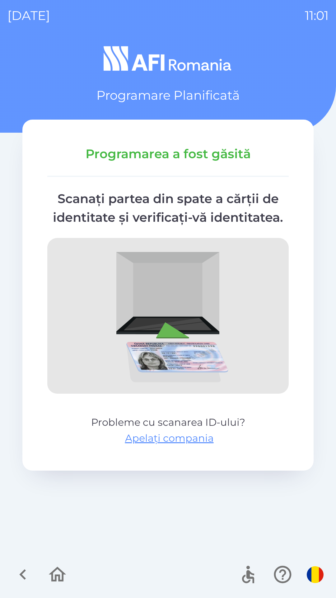
click at [313, 572] on img "button" at bounding box center [315, 574] width 17 height 17
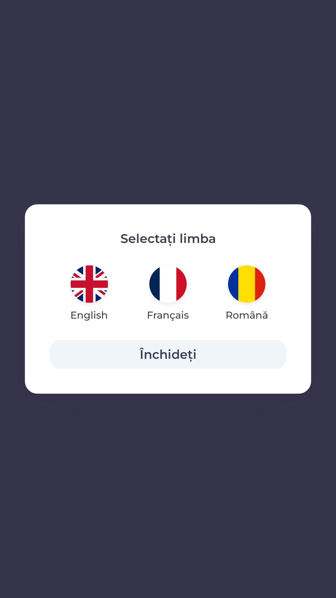
click at [194, 506] on div "Selectați limba English Français Română Închideți" at bounding box center [168, 299] width 336 height 598
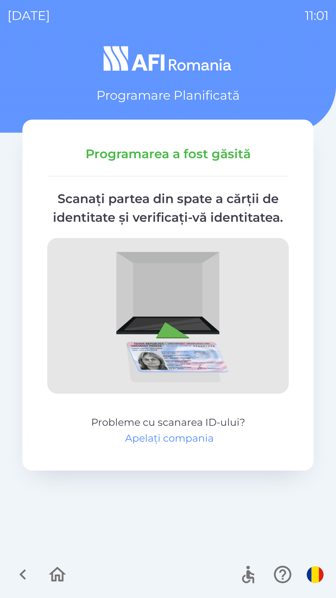
click at [177, 434] on button "Apelați compania" at bounding box center [169, 438] width 89 height 15
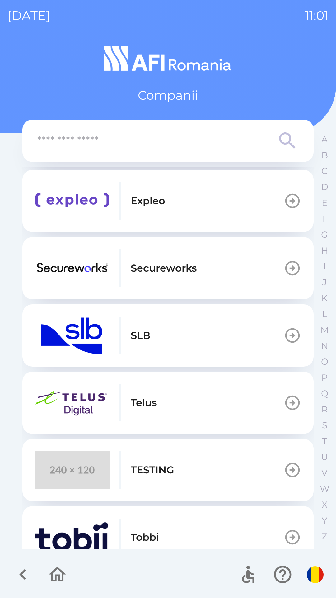
scroll to position [210, 0]
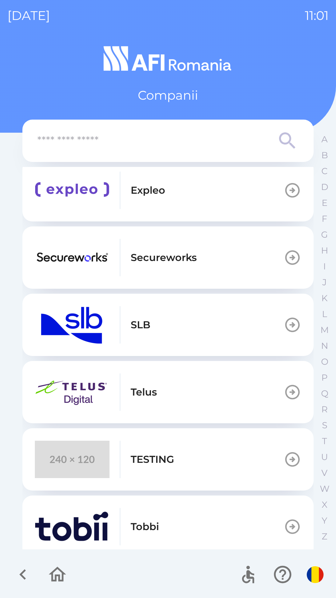
click at [163, 456] on p "TESTING" at bounding box center [153, 459] width 44 height 15
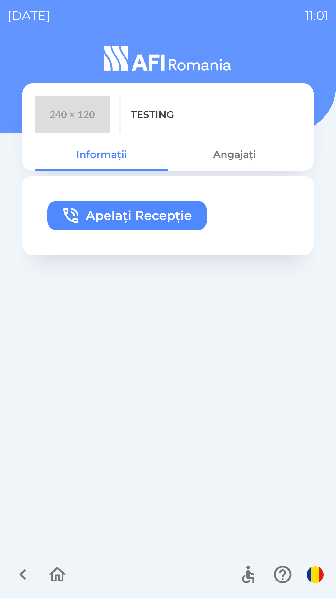
click at [175, 214] on button "Apelați Recepție" at bounding box center [127, 216] width 160 height 30
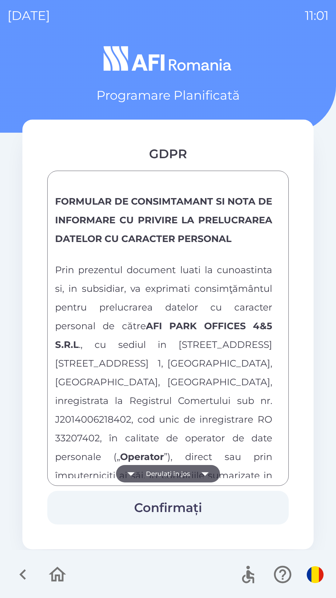
click at [187, 475] on button "Derulați în jos" at bounding box center [168, 473] width 104 height 17
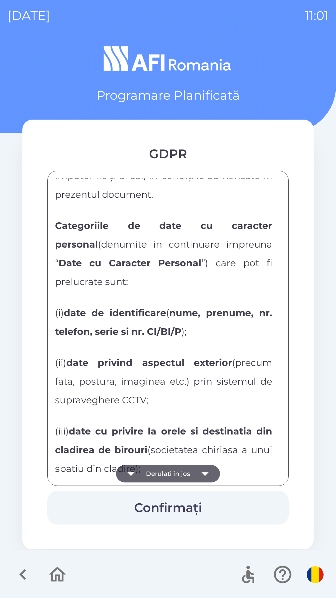
click at [190, 470] on button "Derulați în jos" at bounding box center [168, 473] width 104 height 17
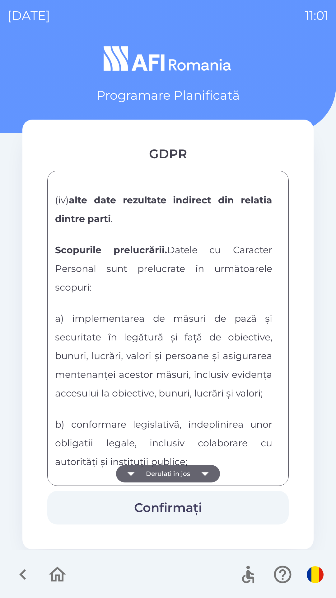
click at [189, 472] on button "Derulați în jos" at bounding box center [168, 473] width 104 height 17
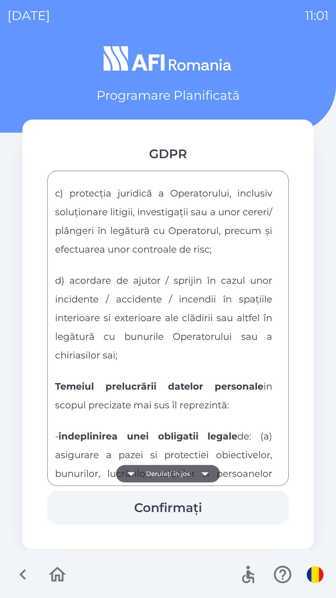
click at [194, 467] on button "Derulați în jos" at bounding box center [168, 473] width 104 height 17
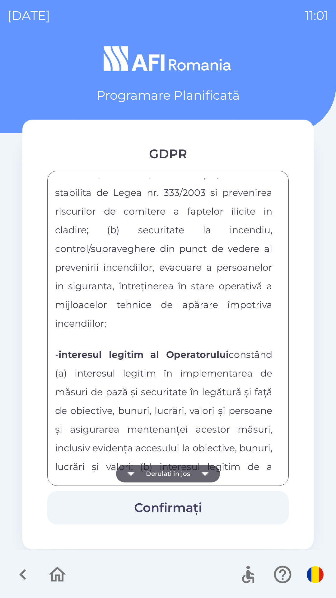
click at [194, 467] on button "Derulați în jos" at bounding box center [168, 473] width 104 height 17
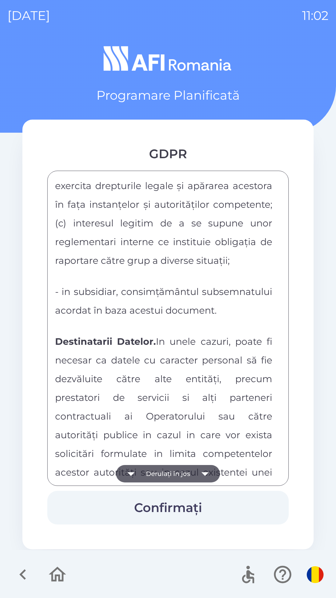
click at [193, 465] on button "Derulați în jos" at bounding box center [168, 473] width 104 height 17
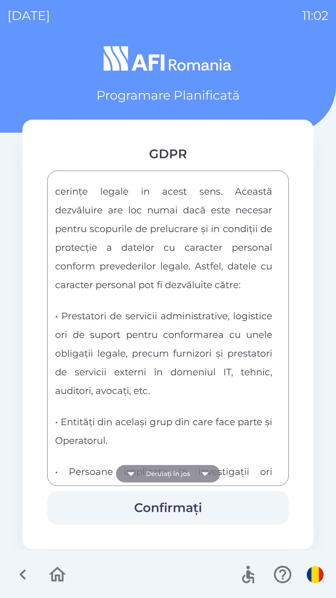
click at [190, 469] on button "Derulați în jos" at bounding box center [168, 473] width 104 height 17
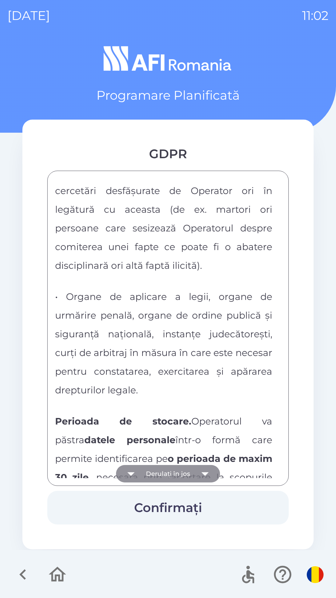
click at [188, 469] on button "Derulați în jos" at bounding box center [168, 473] width 104 height 17
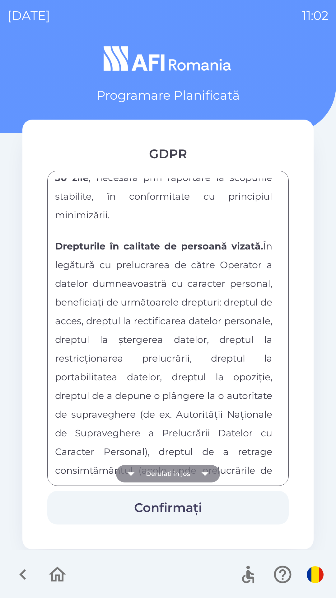
click at [184, 475] on button "Derulați în jos" at bounding box center [168, 473] width 104 height 17
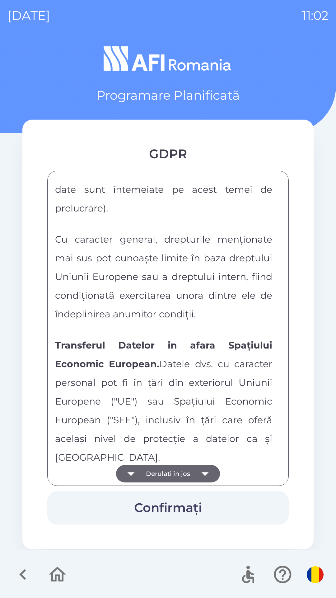
click at [187, 478] on button "Derulați în jos" at bounding box center [168, 473] width 104 height 17
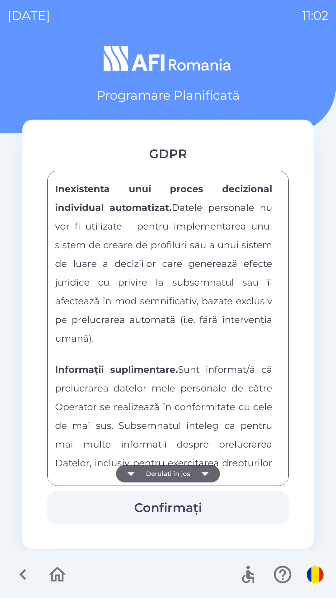
click at [188, 477] on button "Derulați în jos" at bounding box center [168, 473] width 104 height 17
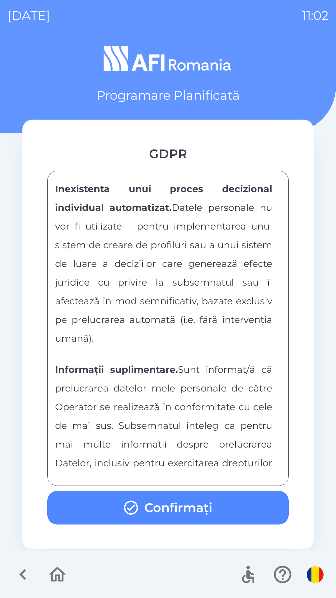
scroll to position [3275, 0]
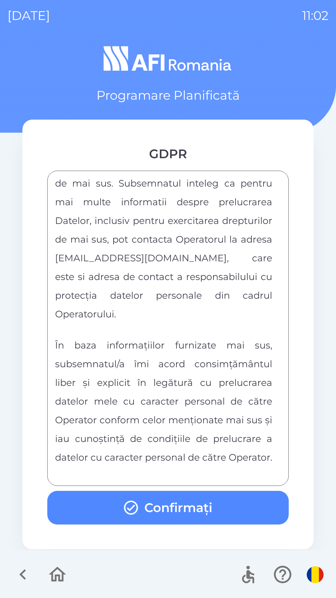
click at [189, 475] on div "FORMULAR DE CONSIMTAMANT SI NOTA DE INFORMARE CU PRIVIRE LA PRELUCRAREA DATELOR…" at bounding box center [168, 328] width 226 height 300
click at [174, 496] on button "Confirmați" at bounding box center [168, 508] width 242 height 34
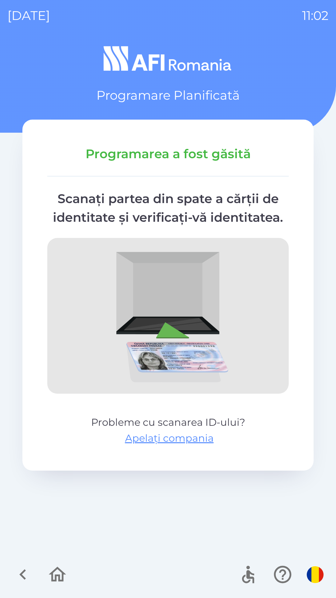
click at [315, 579] on img "button" at bounding box center [315, 574] width 17 height 17
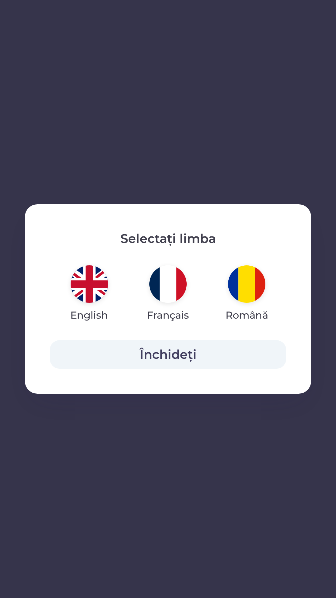
click at [93, 299] on img "button" at bounding box center [89, 283] width 37 height 37
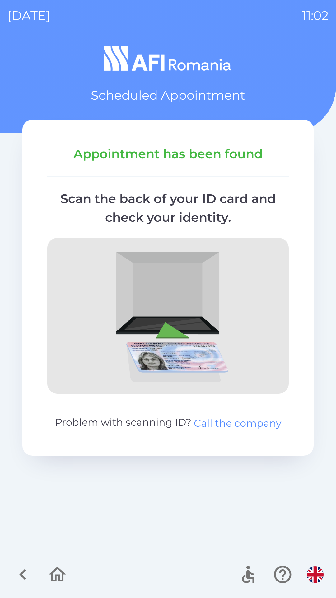
click at [239, 420] on button "Call the company" at bounding box center [237, 423] width 87 height 15
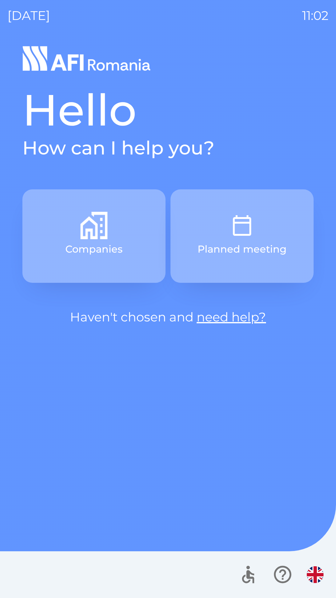
click at [100, 233] on img "button" at bounding box center [93, 225] width 27 height 27
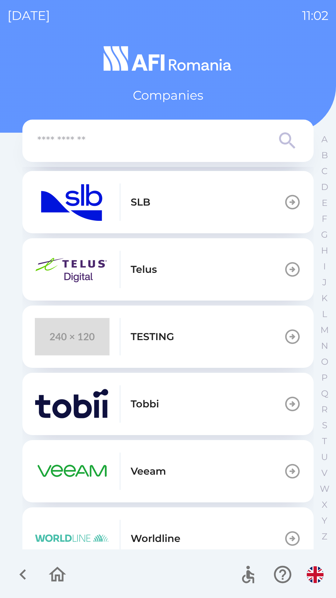
scroll to position [333, 0]
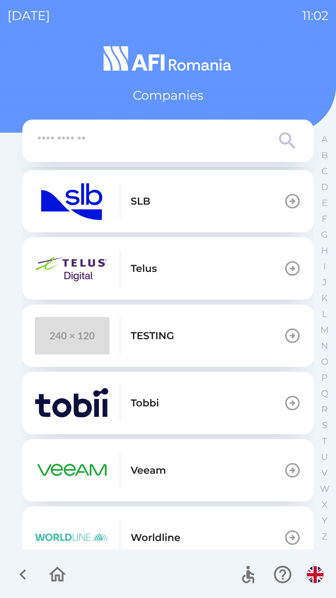
click at [182, 338] on button "TESTING" at bounding box center [167, 336] width 291 height 62
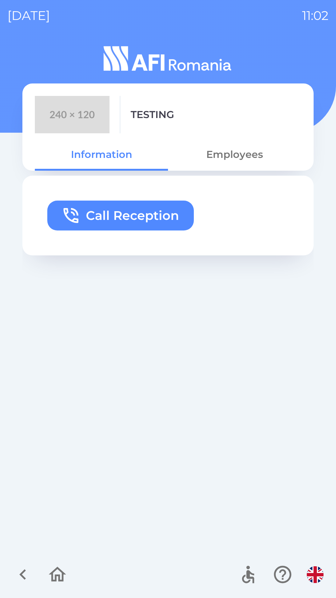
click at [162, 210] on button "Call Reception" at bounding box center [120, 216] width 147 height 30
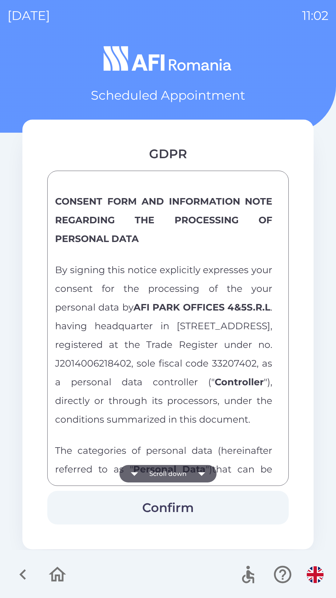
click at [182, 476] on button "Scroll down" at bounding box center [168, 473] width 97 height 17
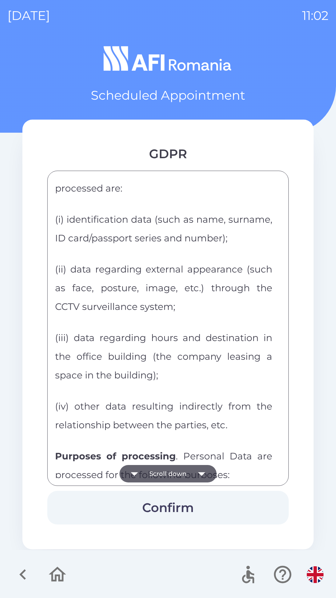
click at [175, 481] on button "Scroll down" at bounding box center [168, 473] width 97 height 17
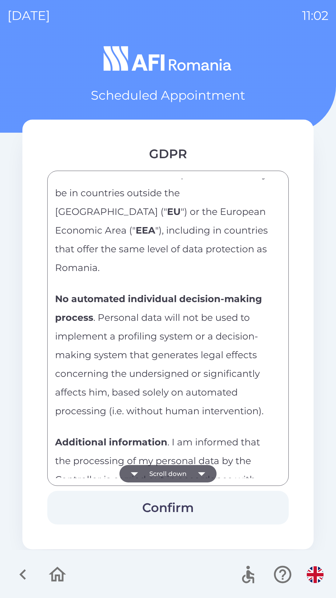
scroll to position [3032, 0]
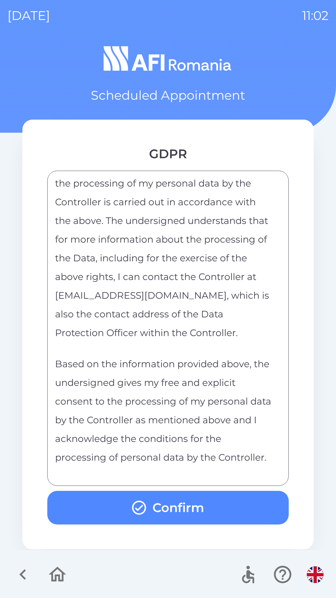
click at [150, 506] on button "Confirm" at bounding box center [168, 508] width 242 height 34
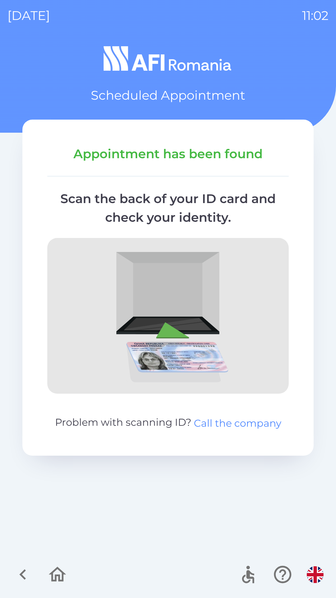
click at [229, 421] on button "Call the company" at bounding box center [237, 423] width 87 height 15
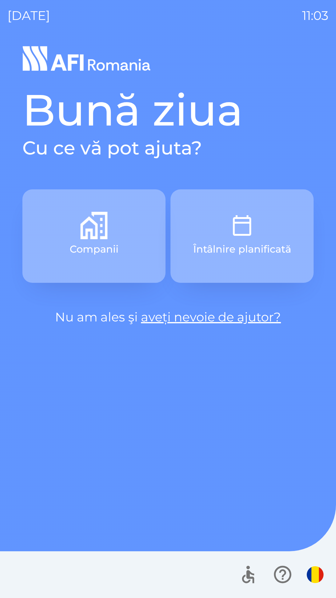
click at [113, 234] on button "Companii" at bounding box center [93, 235] width 143 height 93
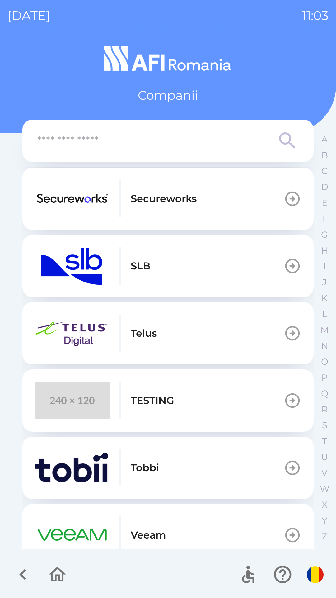
scroll to position [352, 0]
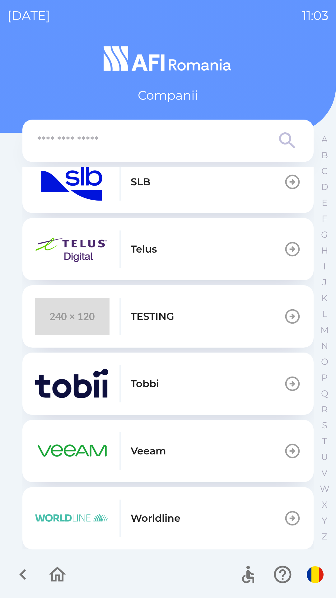
click at [183, 312] on button "TESTING" at bounding box center [167, 316] width 291 height 62
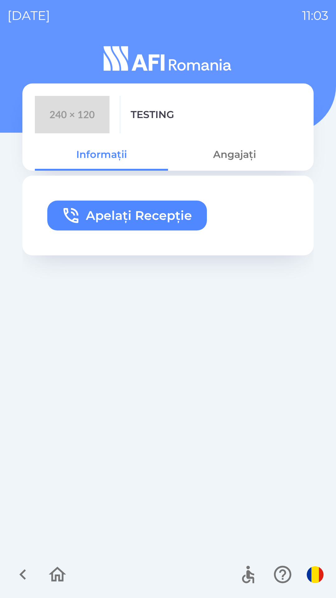
click at [164, 220] on button "Apelați Recepție" at bounding box center [127, 216] width 160 height 30
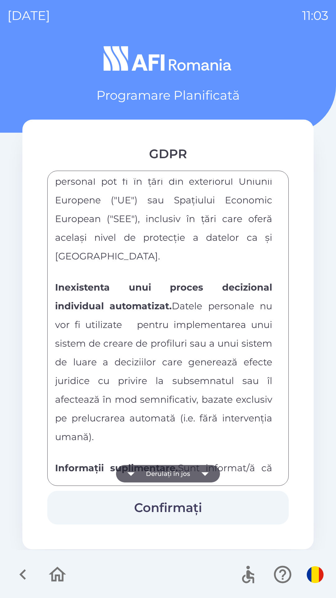
scroll to position [3275, 0]
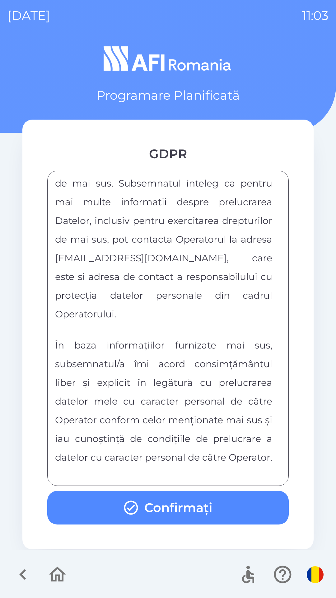
click at [155, 502] on button "Confirmați" at bounding box center [168, 508] width 242 height 34
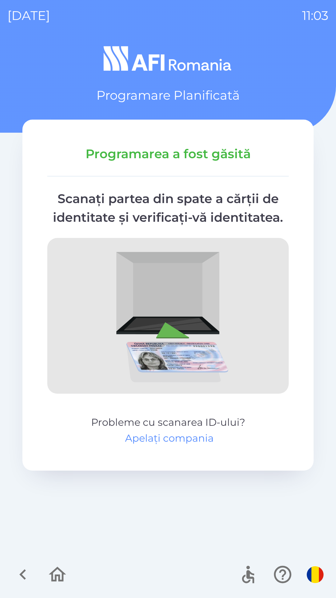
click at [181, 439] on button "Apelați compania" at bounding box center [169, 438] width 89 height 15
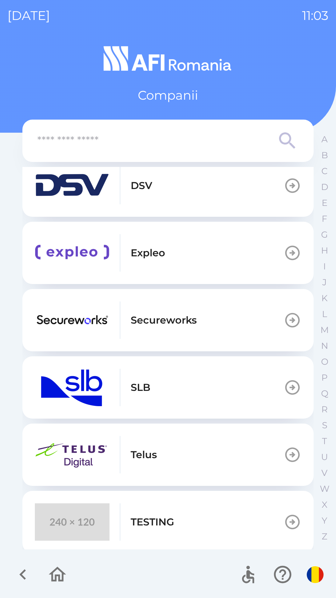
scroll to position [352, 0]
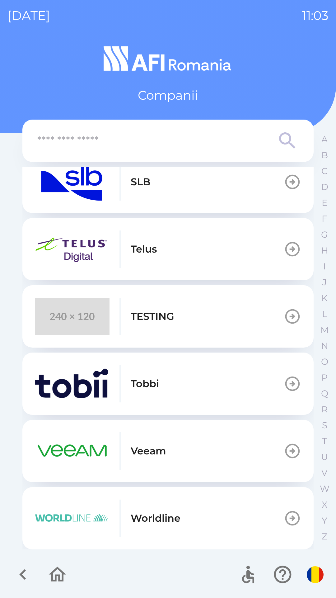
click at [208, 331] on button "TESTING" at bounding box center [167, 316] width 291 height 62
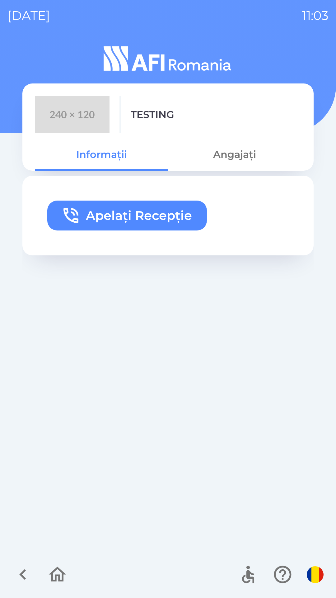
click at [164, 217] on button "Apelați Recepție" at bounding box center [127, 216] width 160 height 30
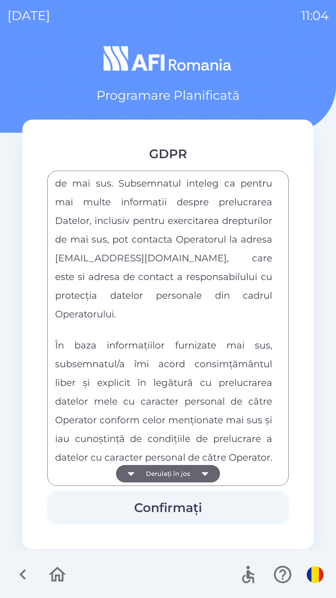
scroll to position [3275, 0]
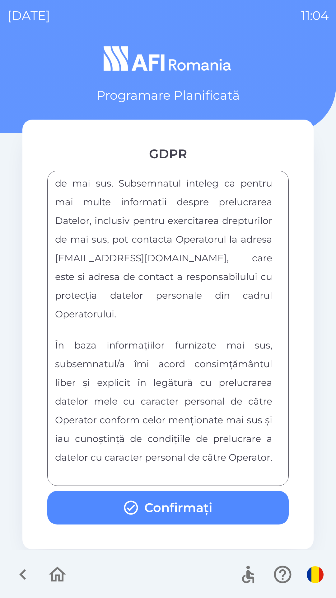
click at [228, 500] on button "Confirmați" at bounding box center [168, 508] width 242 height 34
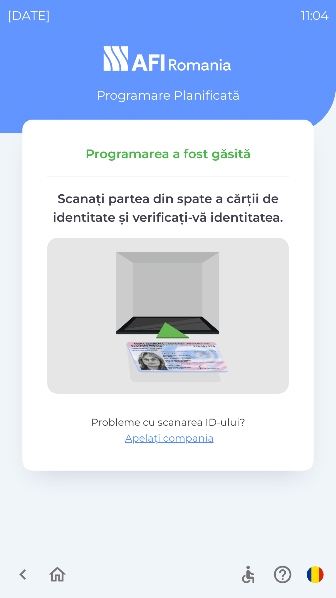
click at [314, 571] on img "button" at bounding box center [315, 574] width 17 height 17
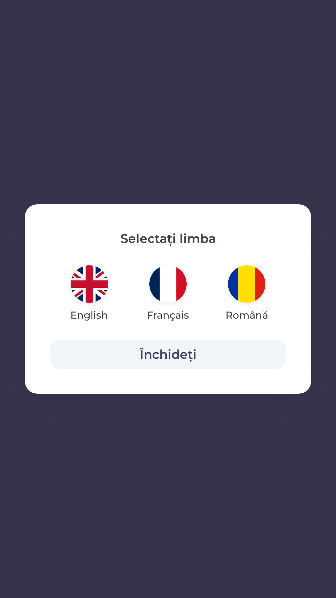
click at [95, 280] on img "button" at bounding box center [89, 283] width 37 height 37
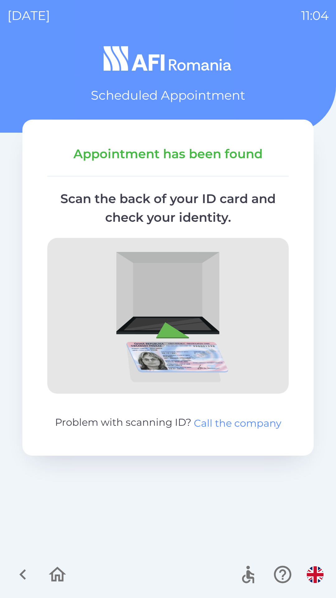
click at [247, 424] on button "Call the company" at bounding box center [237, 423] width 87 height 15
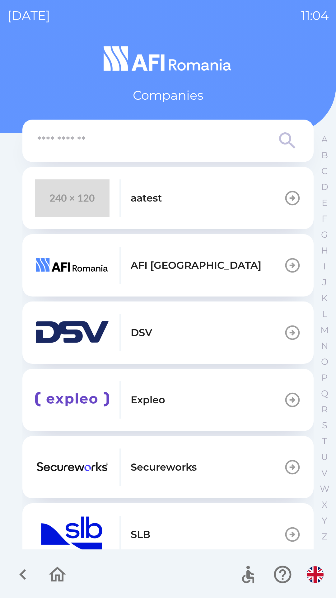
click at [55, 583] on icon "button" at bounding box center [57, 574] width 21 height 21
